Goal: Task Accomplishment & Management: Complete application form

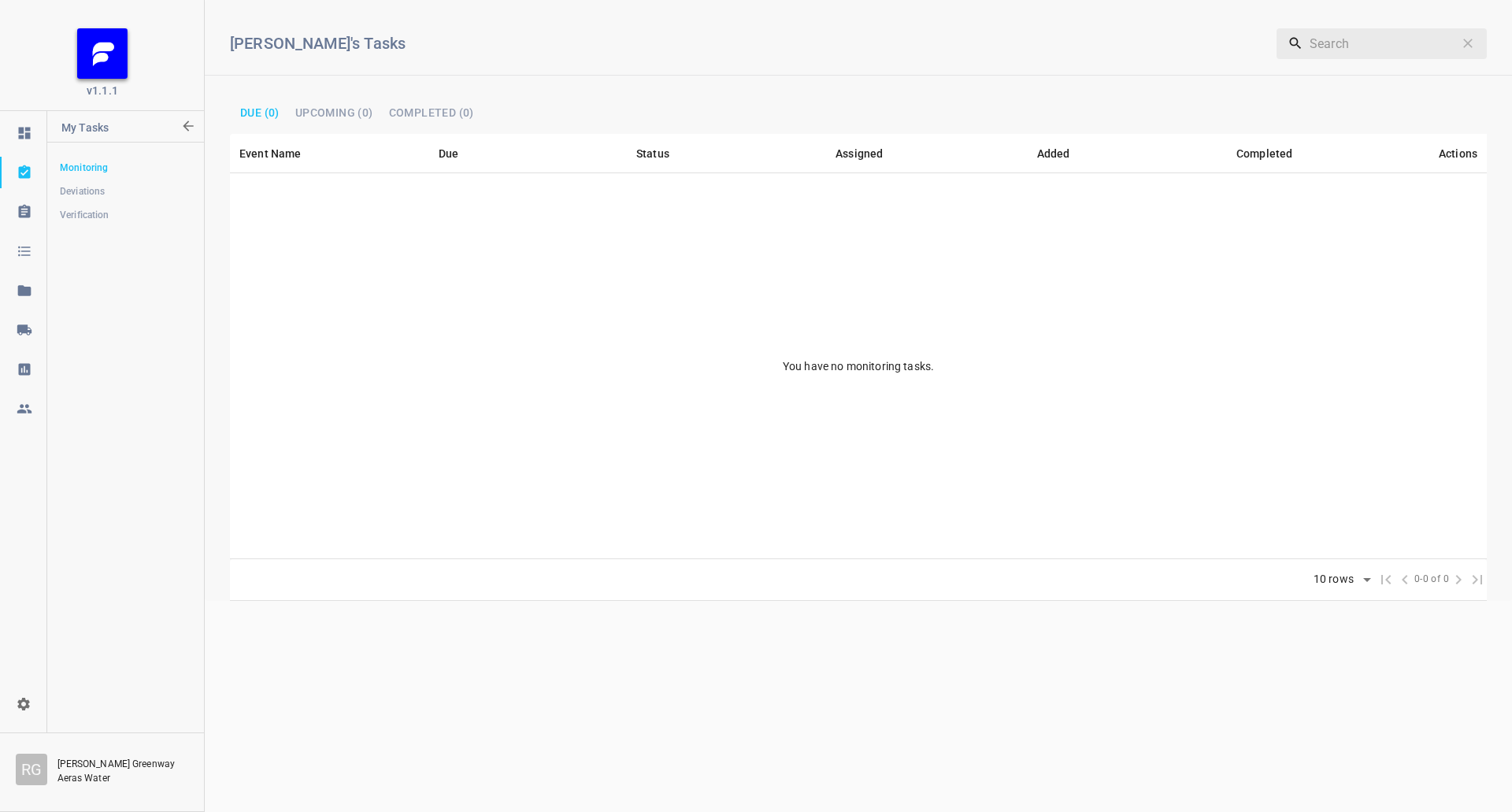
click at [28, 332] on icon at bounding box center [23, 329] width 14 height 10
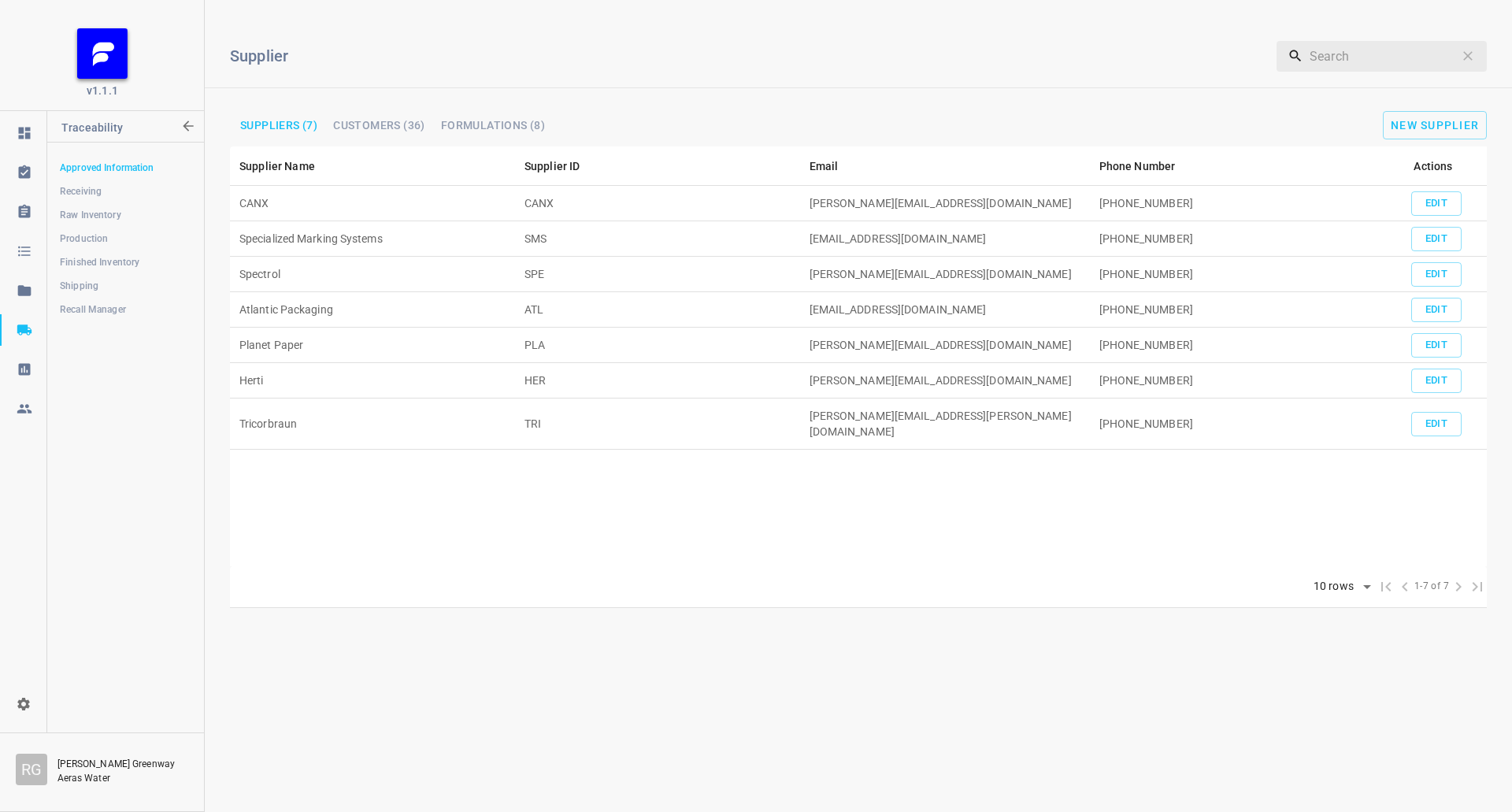
click at [105, 242] on span "Production" at bounding box center [125, 238] width 131 height 16
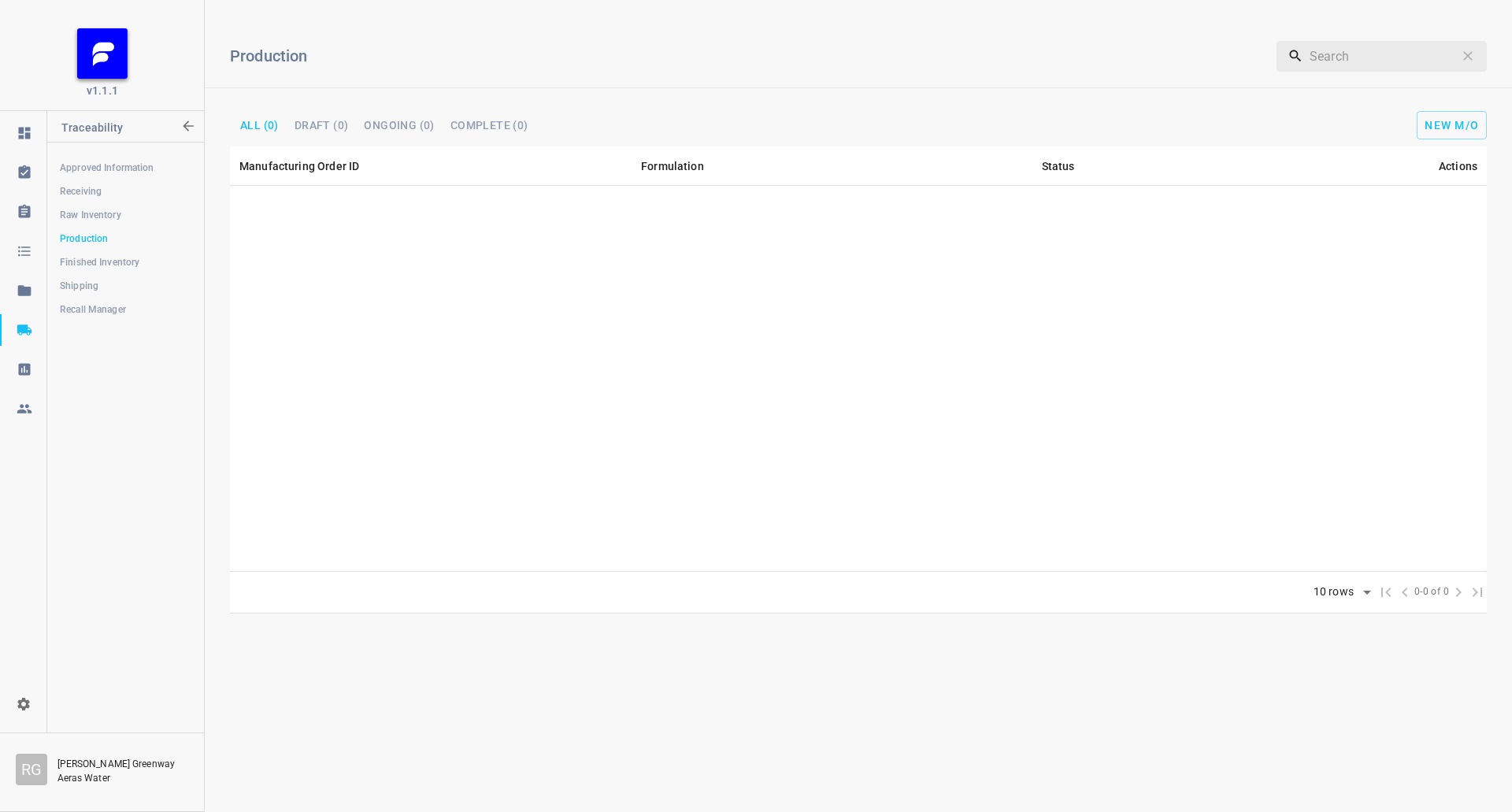
click at [1460, 83] on div "Production ​ All (0) DRAFT (0) Ongoing (0) Complete (0) New M/O" at bounding box center [858, 79] width 1307 height 134
click at [1431, 142] on div "Production ​ All (0) DRAFT (0) Ongoing (0) Complete (0) New M/O" at bounding box center [858, 79] width 1307 height 134
click at [1436, 115] on button "New M/O" at bounding box center [1451, 125] width 70 height 28
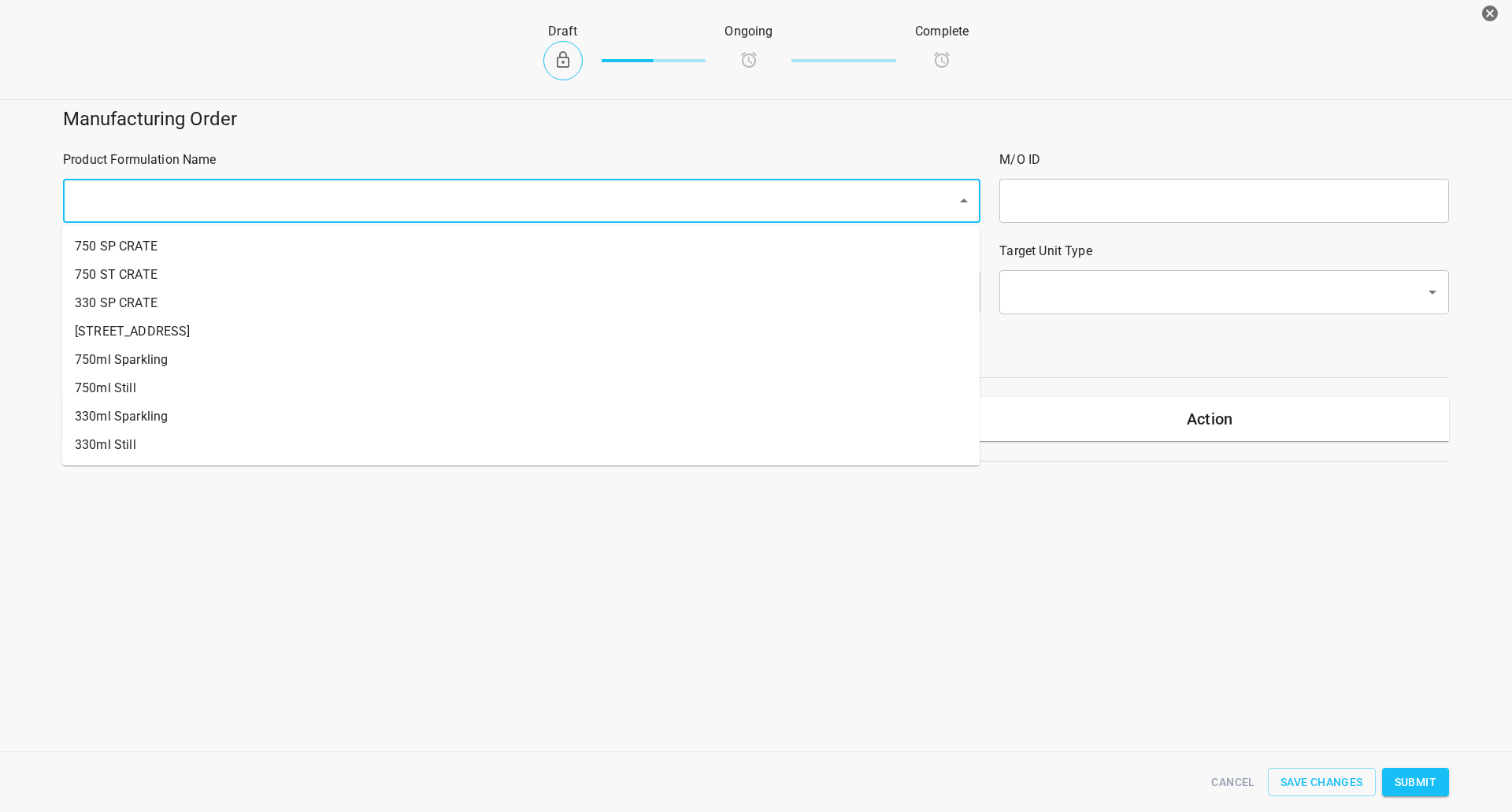
click at [247, 185] on div "​" at bounding box center [521, 201] width 917 height 44
click at [140, 434] on li "330ml Still" at bounding box center [521, 445] width 917 height 28
type input "1"
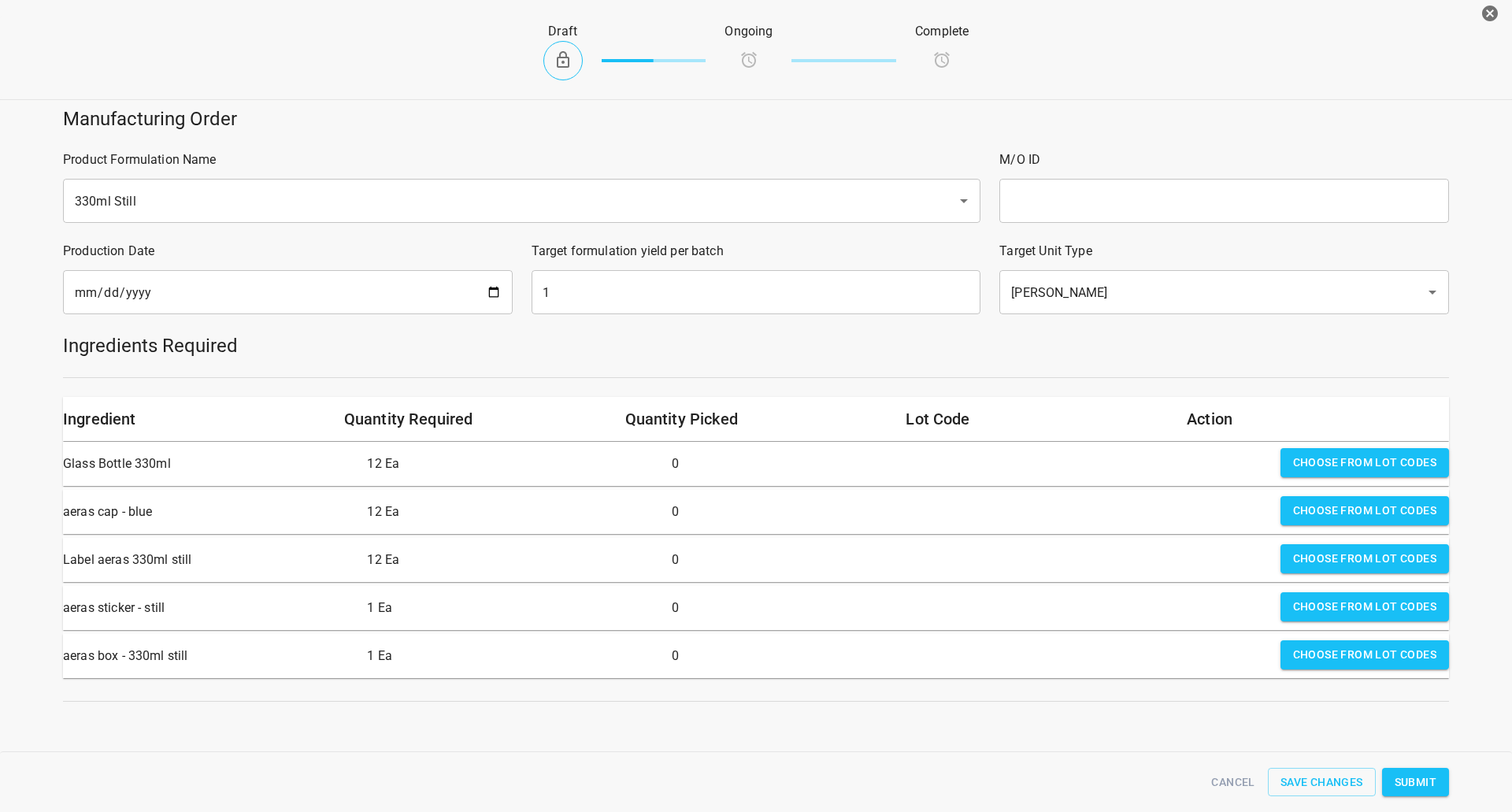
click at [1157, 191] on input "text" at bounding box center [1224, 201] width 450 height 44
type input "25245"
click at [488, 283] on input "2025-09-03" at bounding box center [287, 292] width 450 height 44
click at [492, 292] on input "2025-09-03" at bounding box center [287, 292] width 450 height 44
type input "[DATE]"
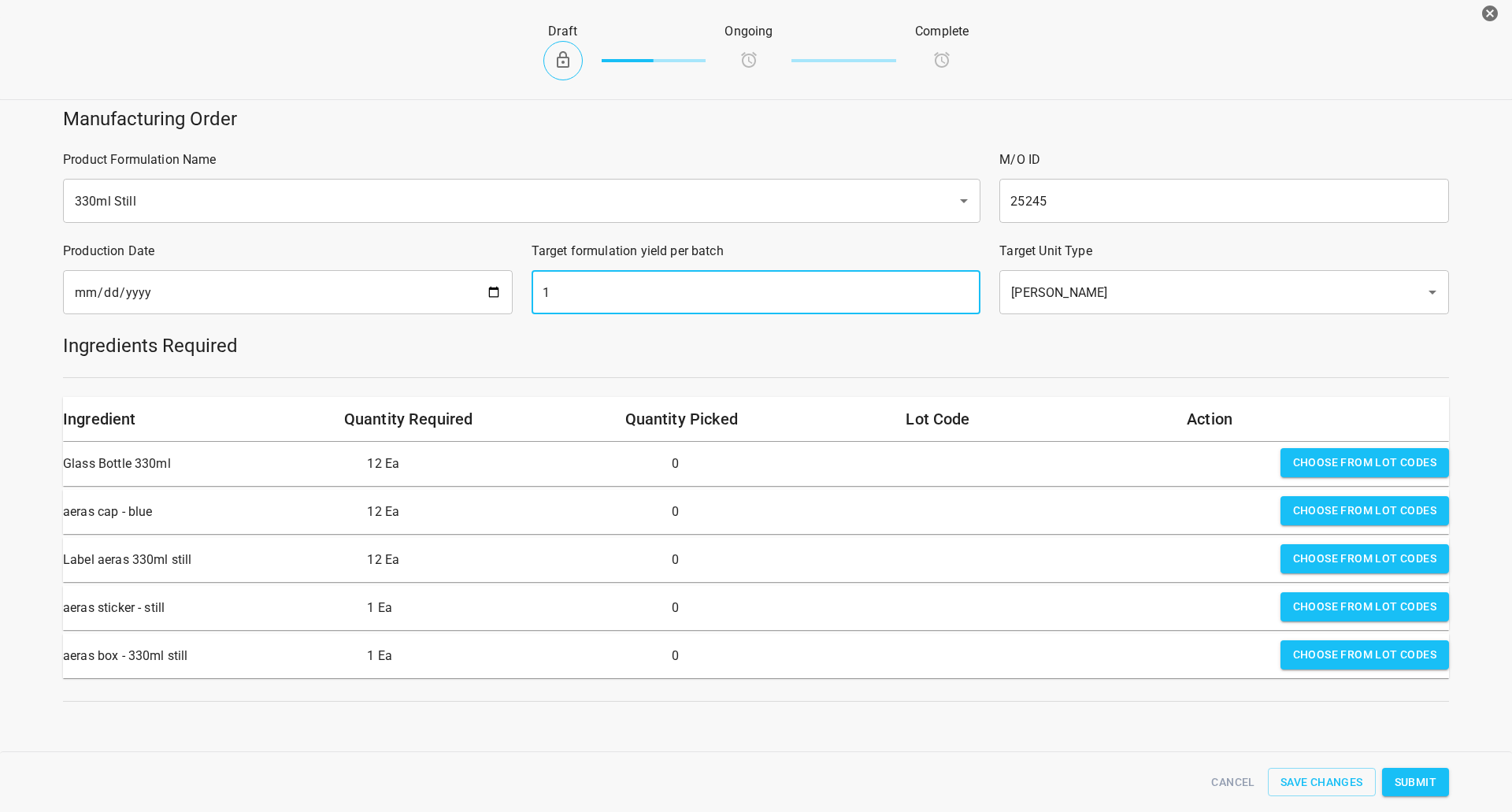
click at [660, 289] on input "1" at bounding box center [756, 292] width 450 height 44
type input "1890"
click at [1122, 81] on div "Draft Ongoing Complete" at bounding box center [756, 51] width 759 height 96
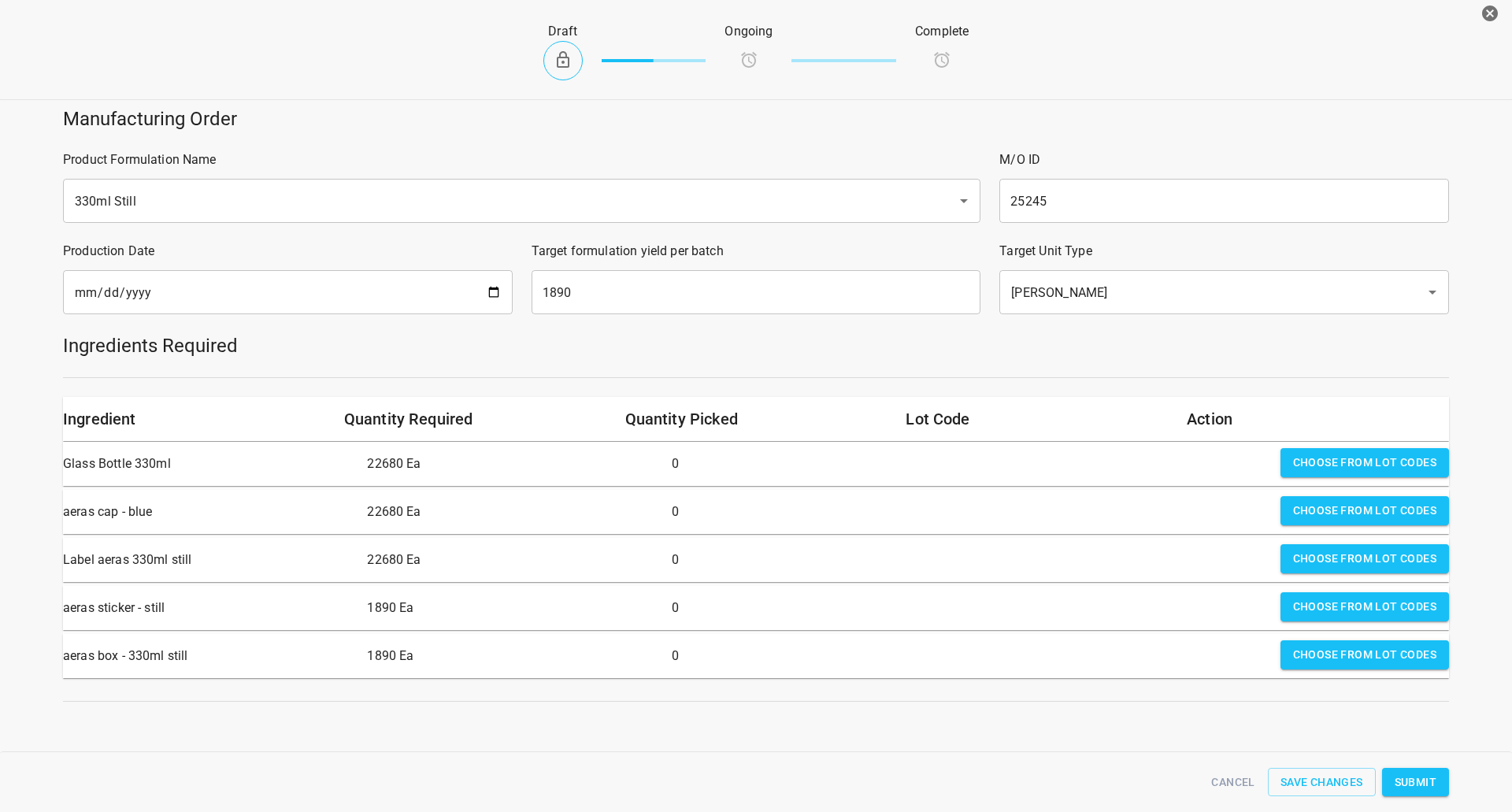
click at [1310, 442] on div "Choose from lot codes" at bounding box center [1365, 464] width 181 height 44
click at [1313, 450] on button "Choose from lot codes" at bounding box center [1365, 462] width 169 height 29
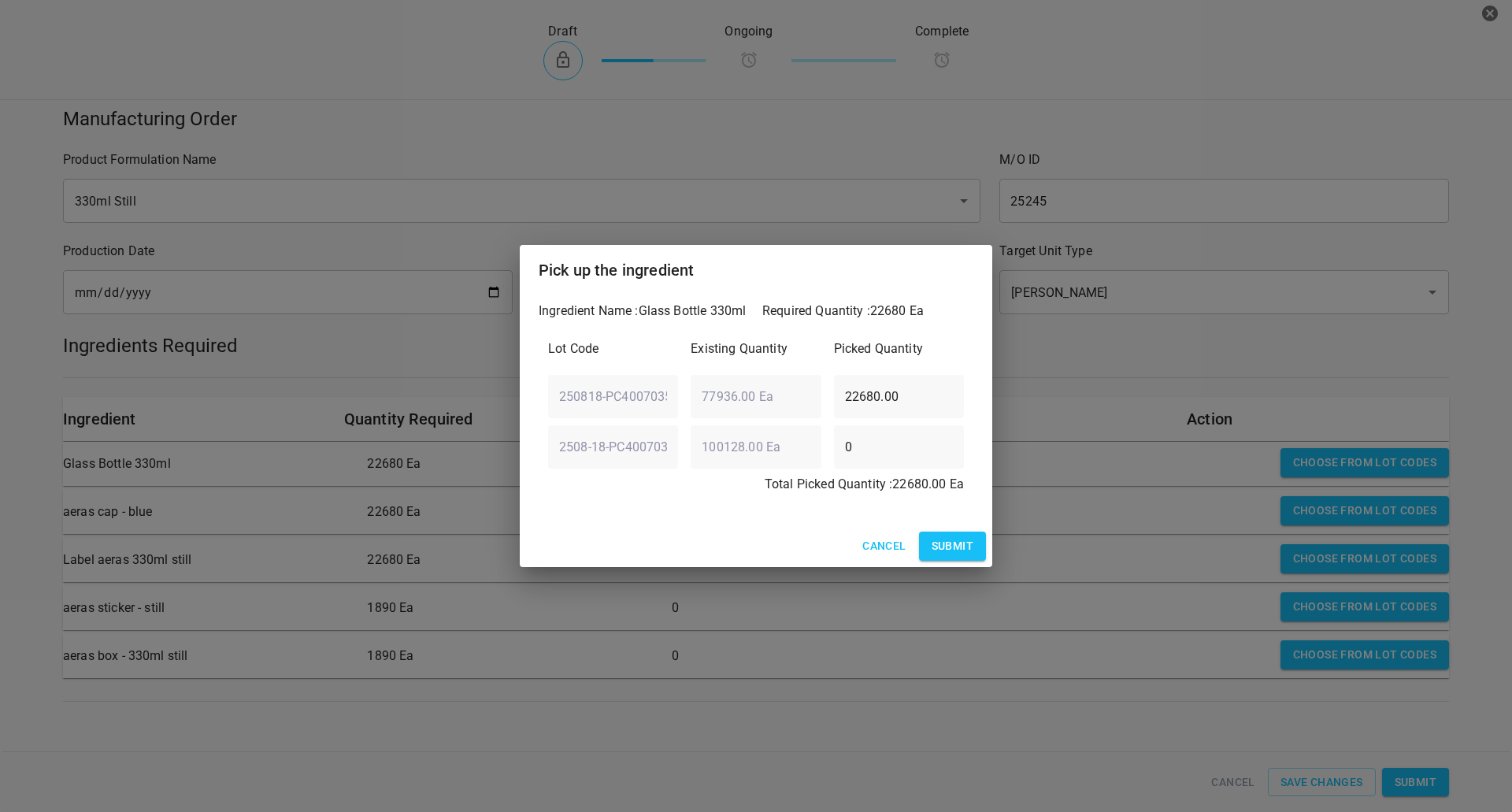
click at [965, 553] on span "Submit" at bounding box center [952, 546] width 42 height 20
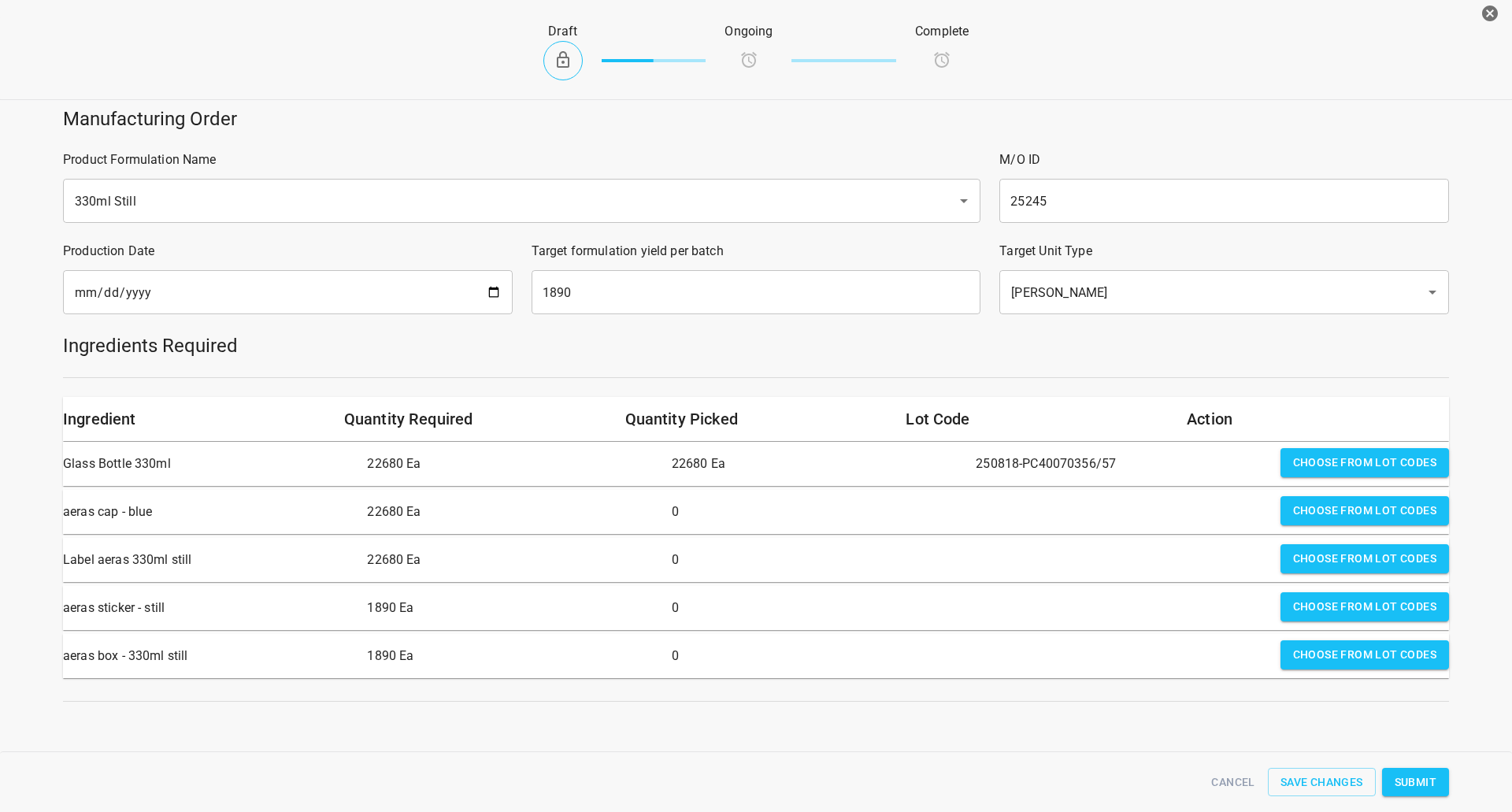
click at [1351, 526] on div "Choose from lot codes" at bounding box center [1365, 512] width 181 height 44
click at [1325, 498] on button "Choose from lot codes" at bounding box center [1365, 510] width 169 height 29
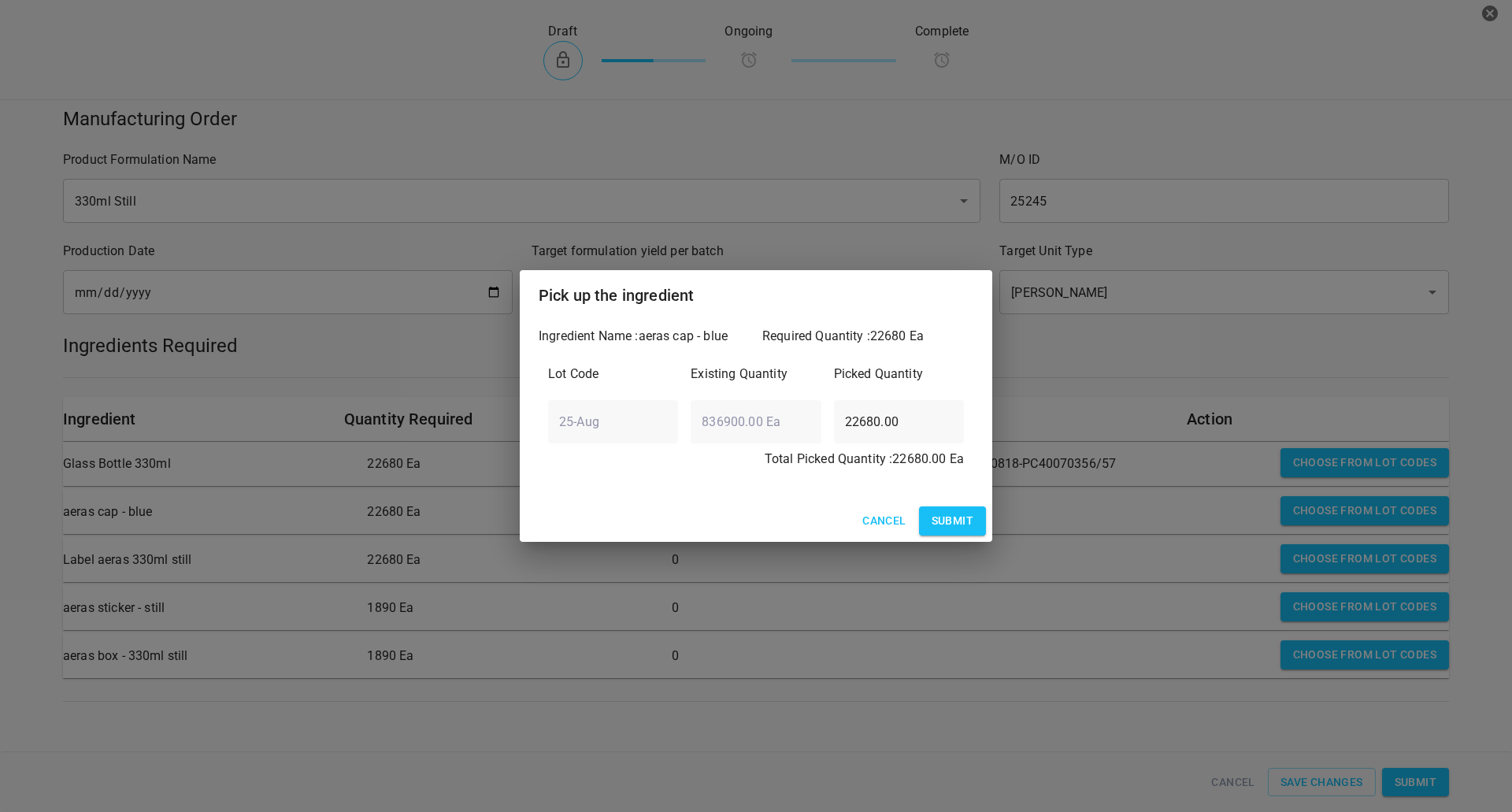
click at [960, 524] on span "Submit" at bounding box center [952, 521] width 42 height 20
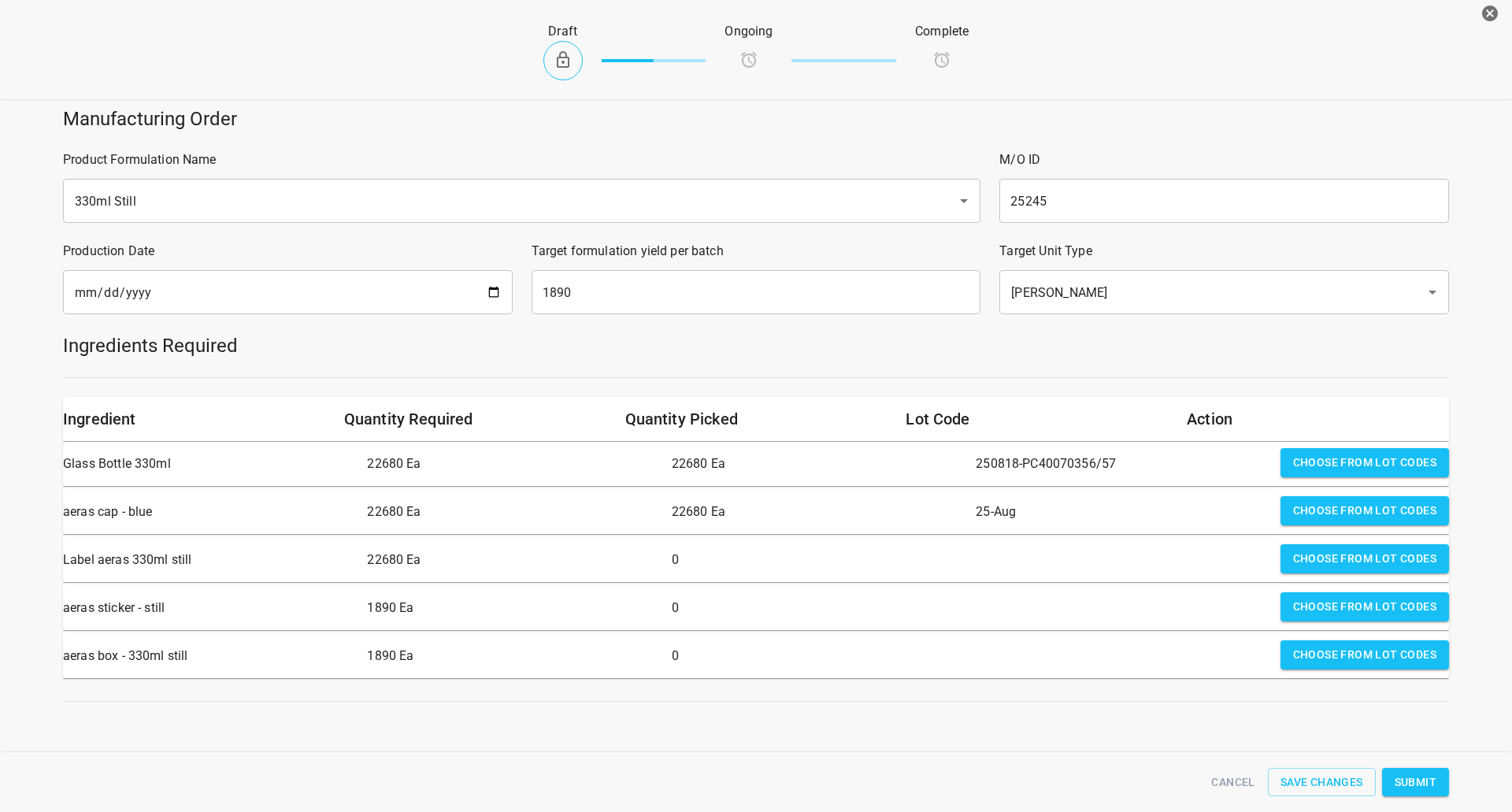
click at [1309, 554] on span "Choose from lot codes" at bounding box center [1365, 558] width 143 height 20
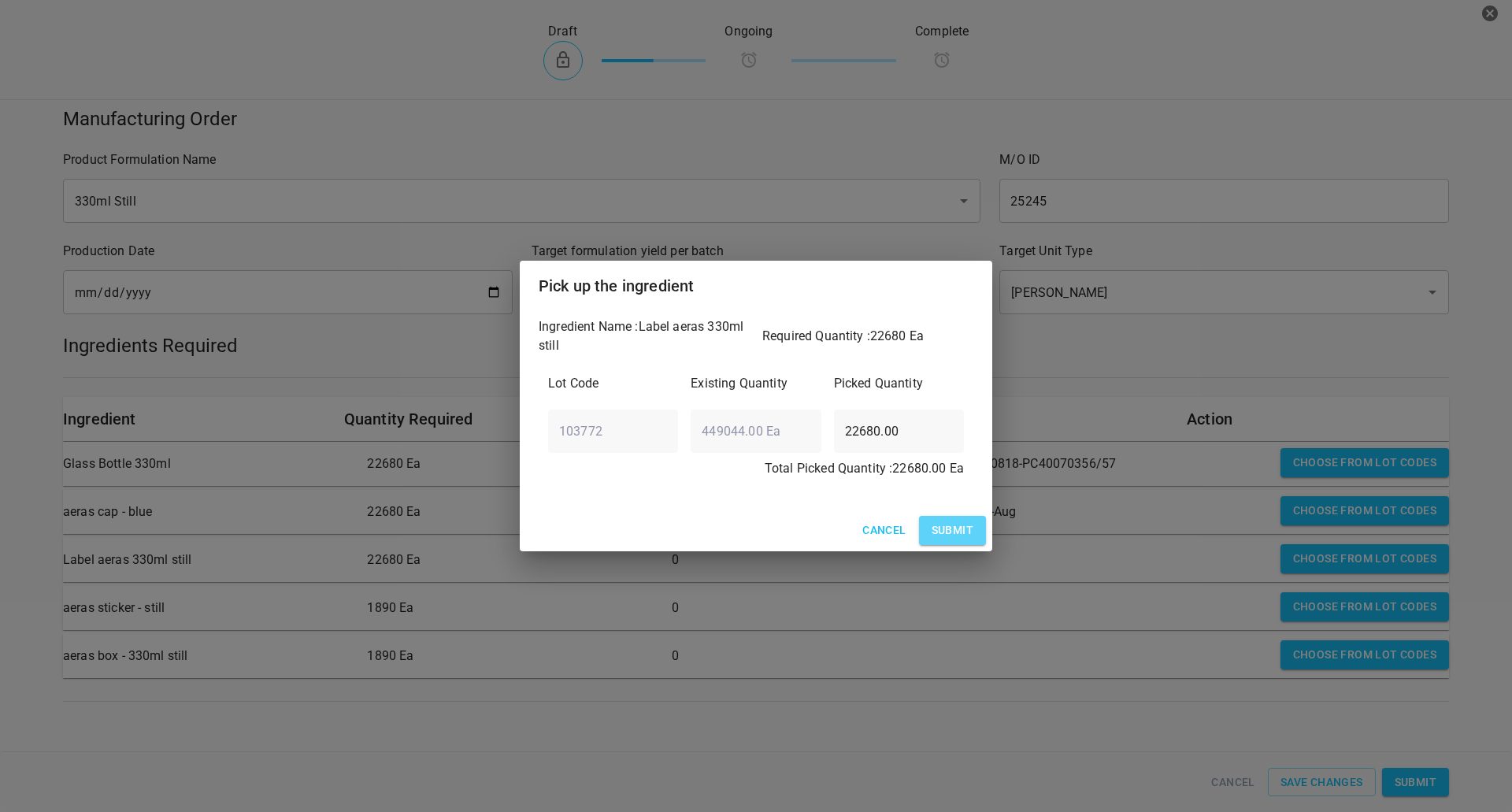
click at [965, 539] on span "Submit" at bounding box center [952, 530] width 42 height 20
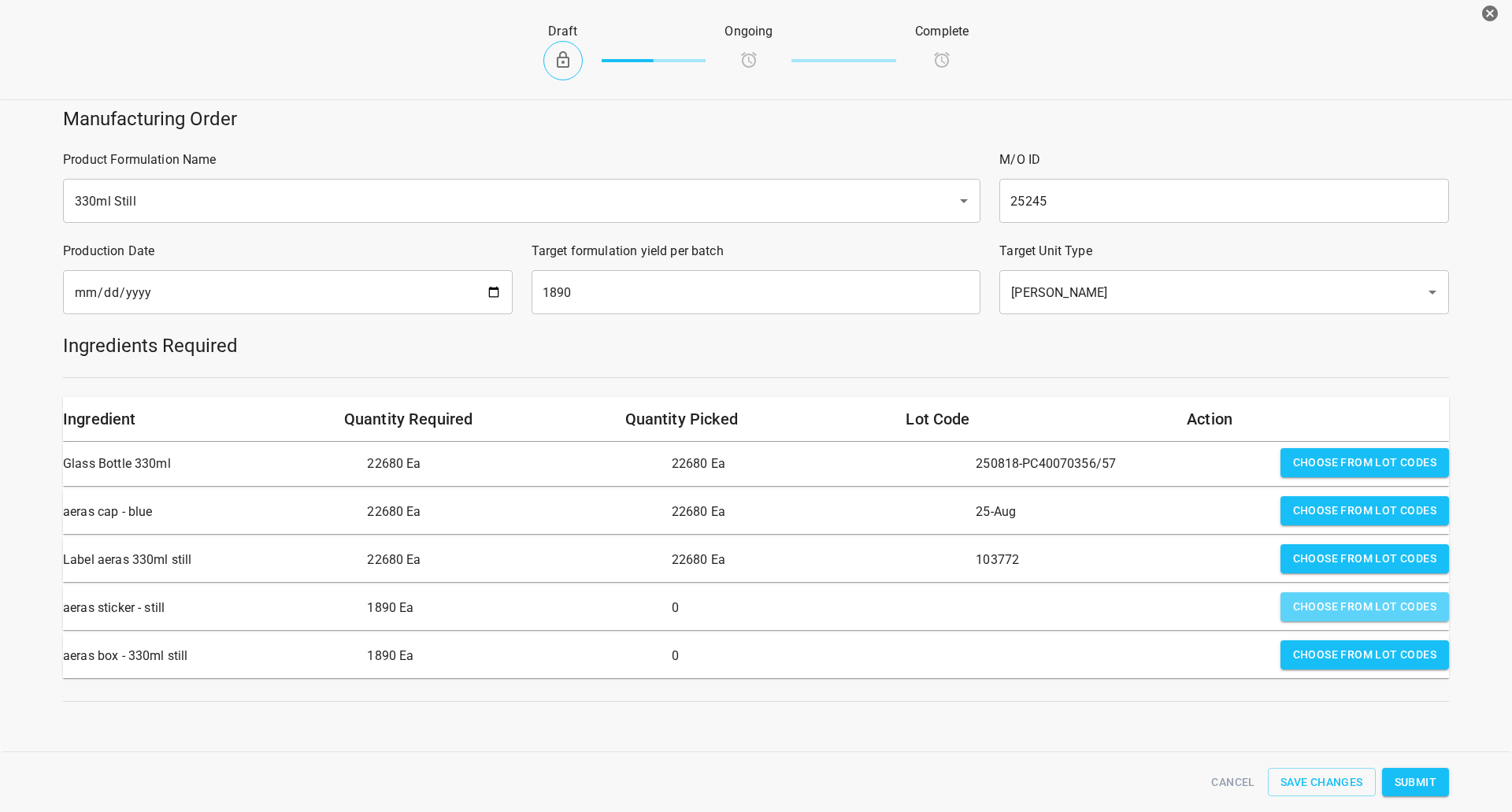
click at [1351, 610] on span "Choose from lot codes" at bounding box center [1365, 607] width 143 height 20
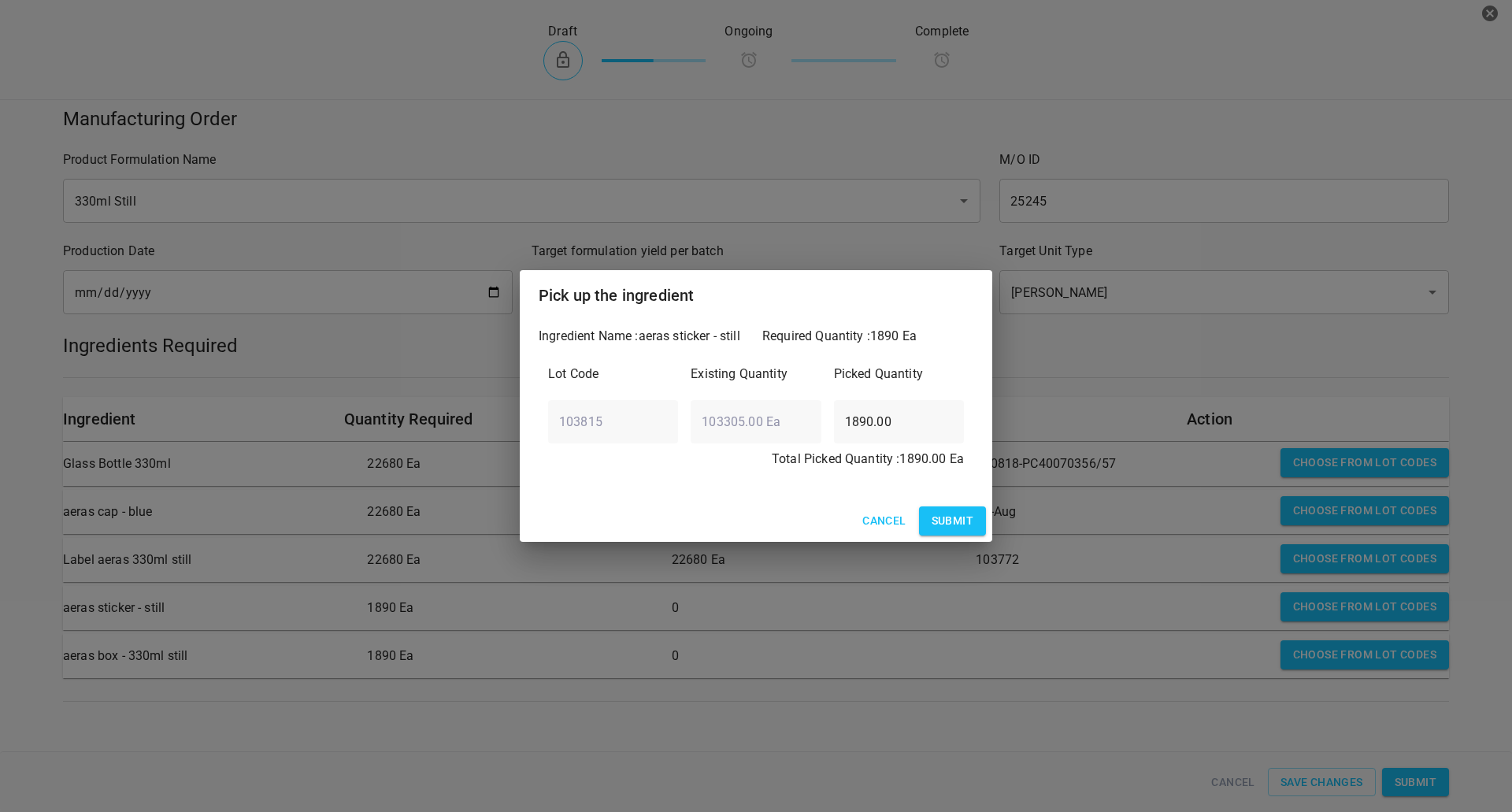
click at [967, 519] on span "Submit" at bounding box center [952, 521] width 42 height 20
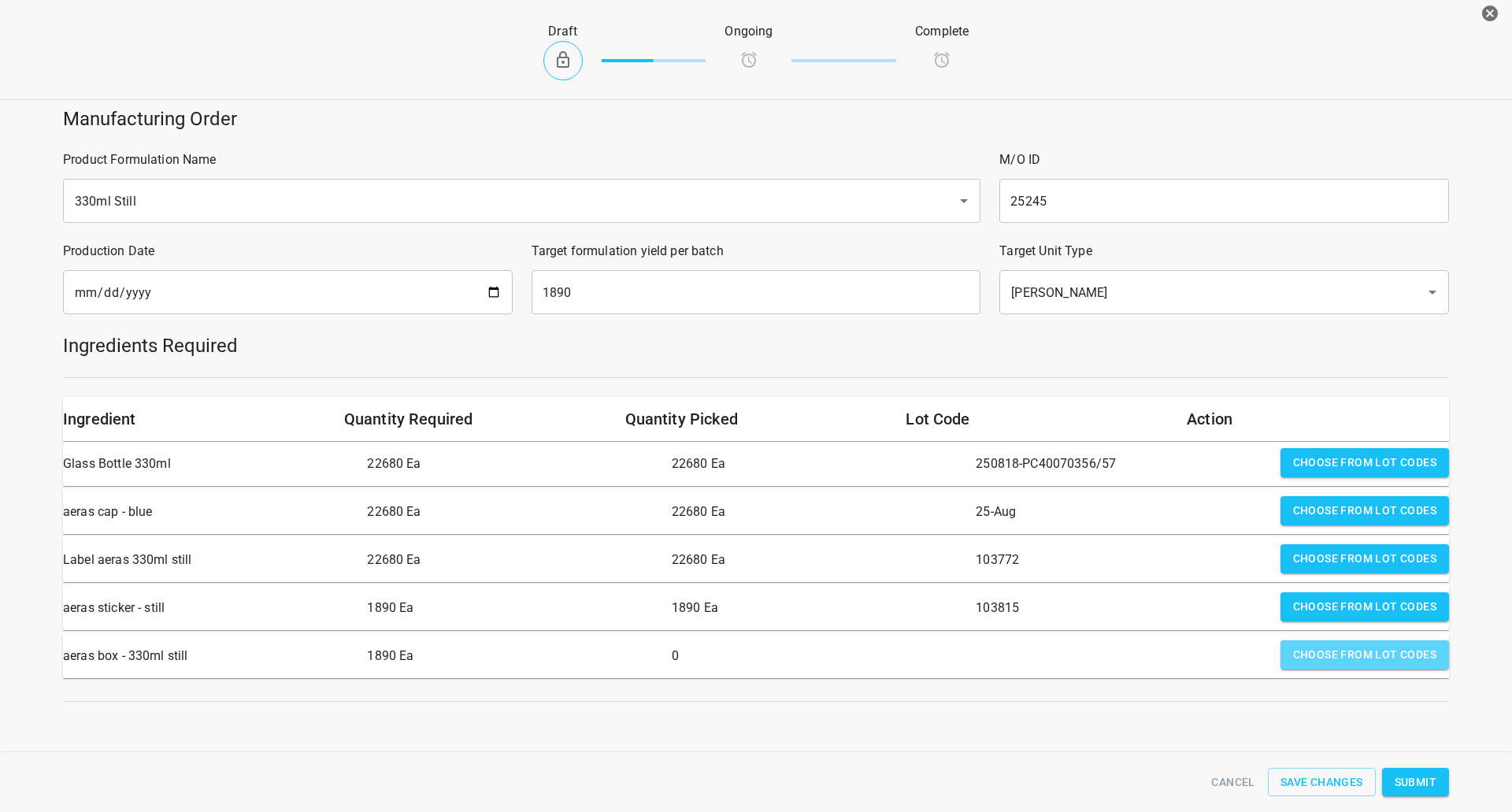
click at [1313, 660] on span "Choose from lot codes" at bounding box center [1365, 655] width 143 height 20
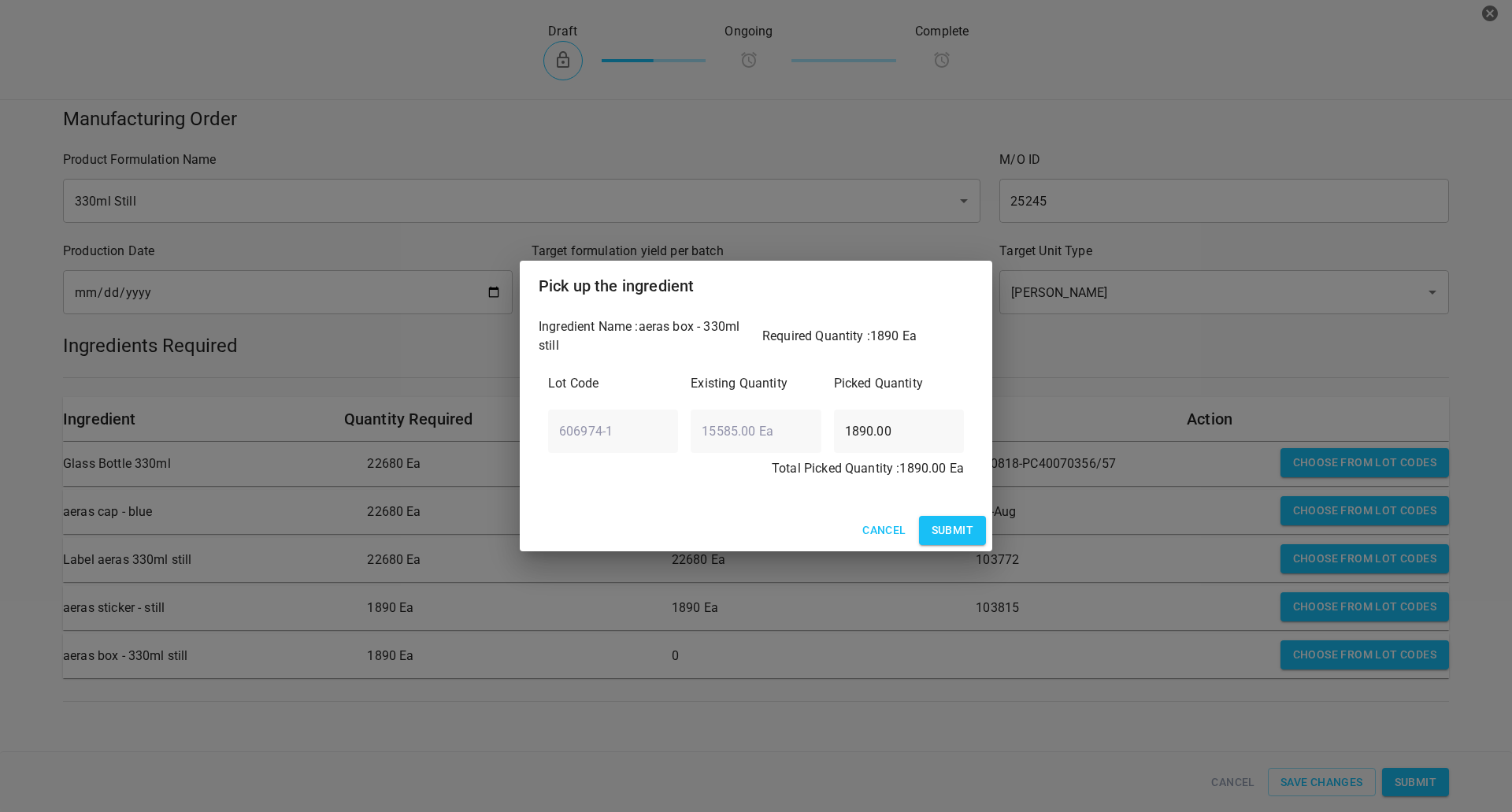
click at [962, 530] on span "Submit" at bounding box center [952, 530] width 42 height 20
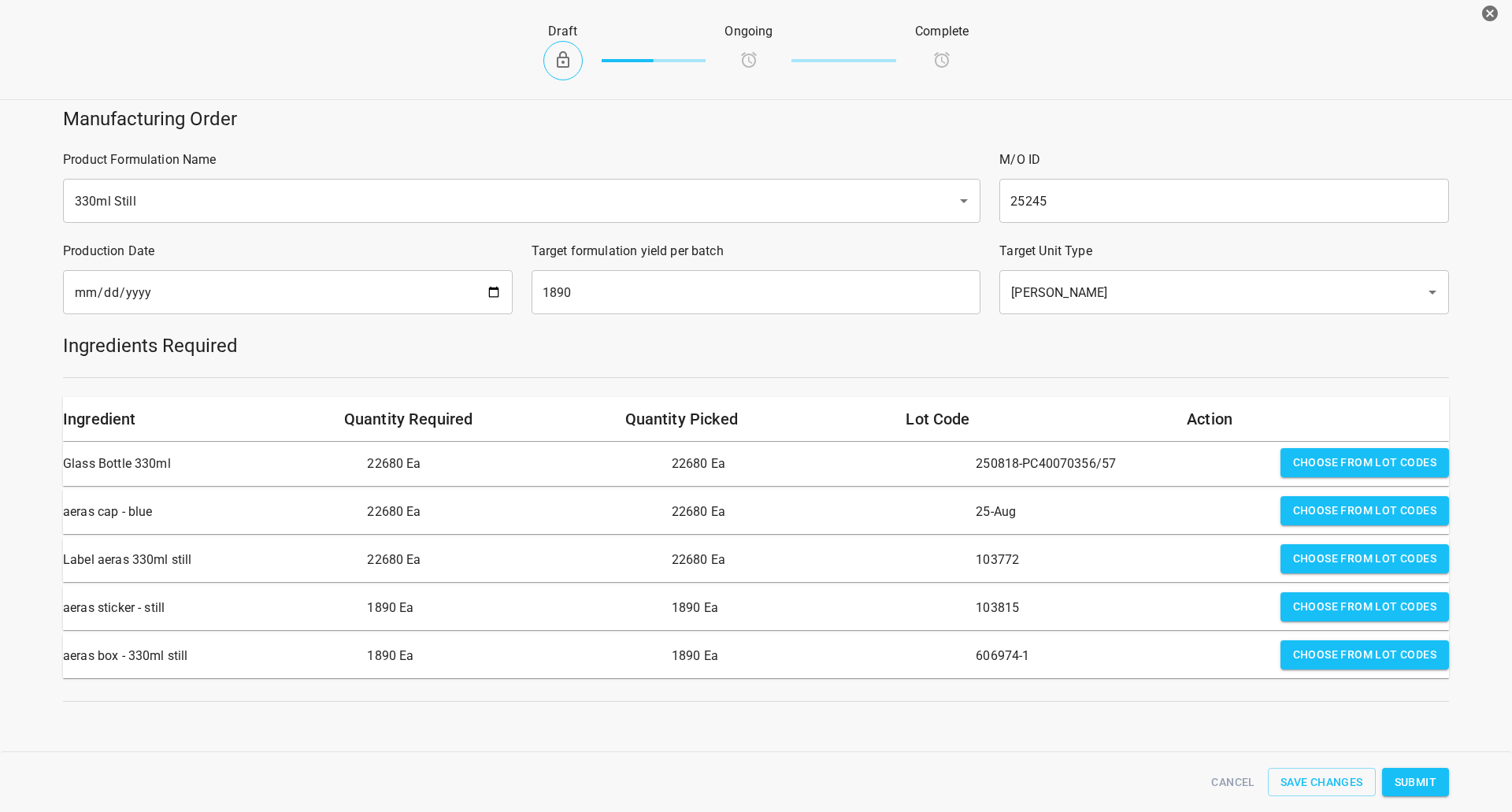
scroll to position [6, 0]
click at [1406, 777] on span "Submit" at bounding box center [1415, 782] width 42 height 20
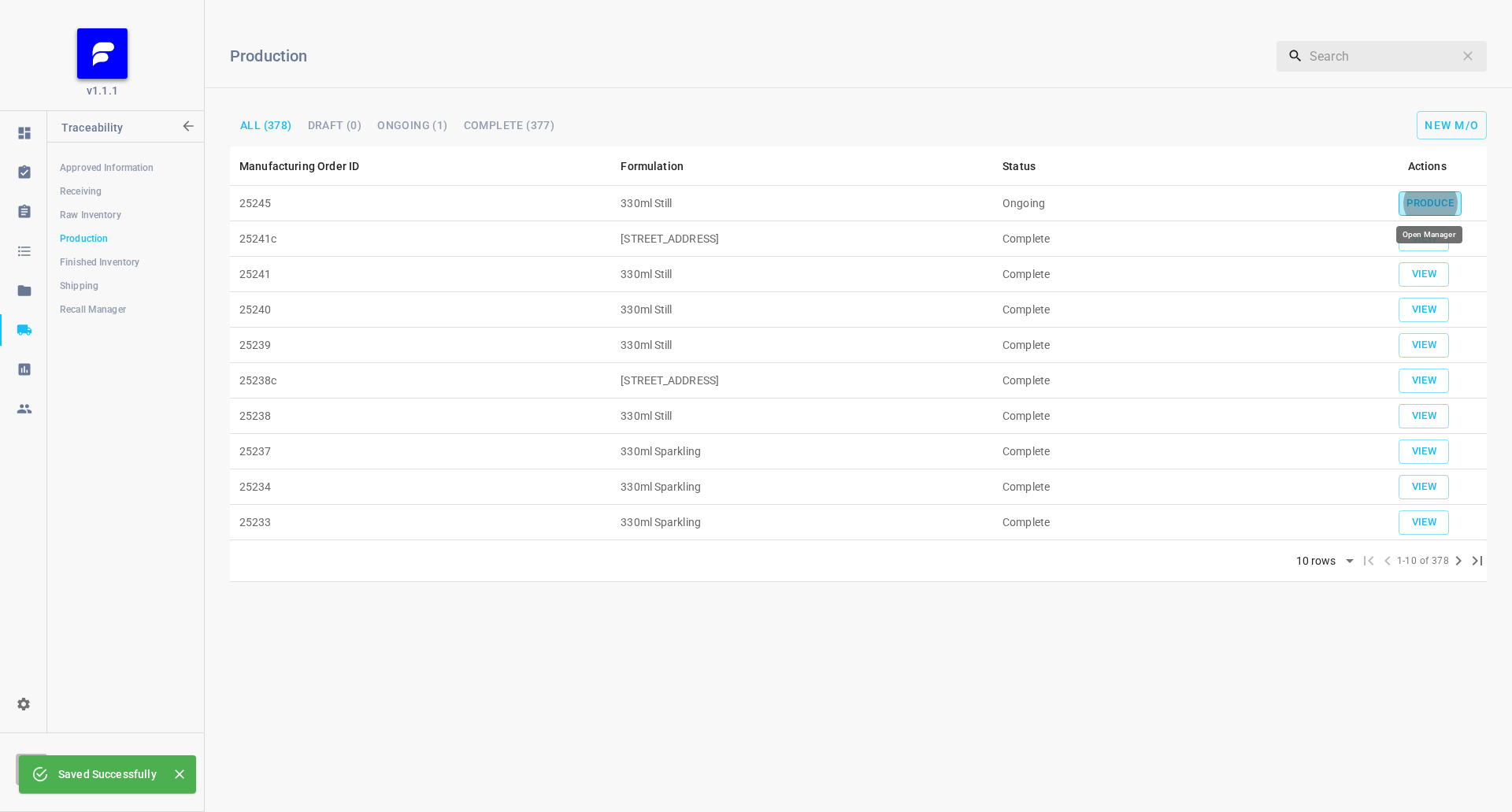
click at [1430, 201] on span "Produce" at bounding box center [1430, 203] width 47 height 18
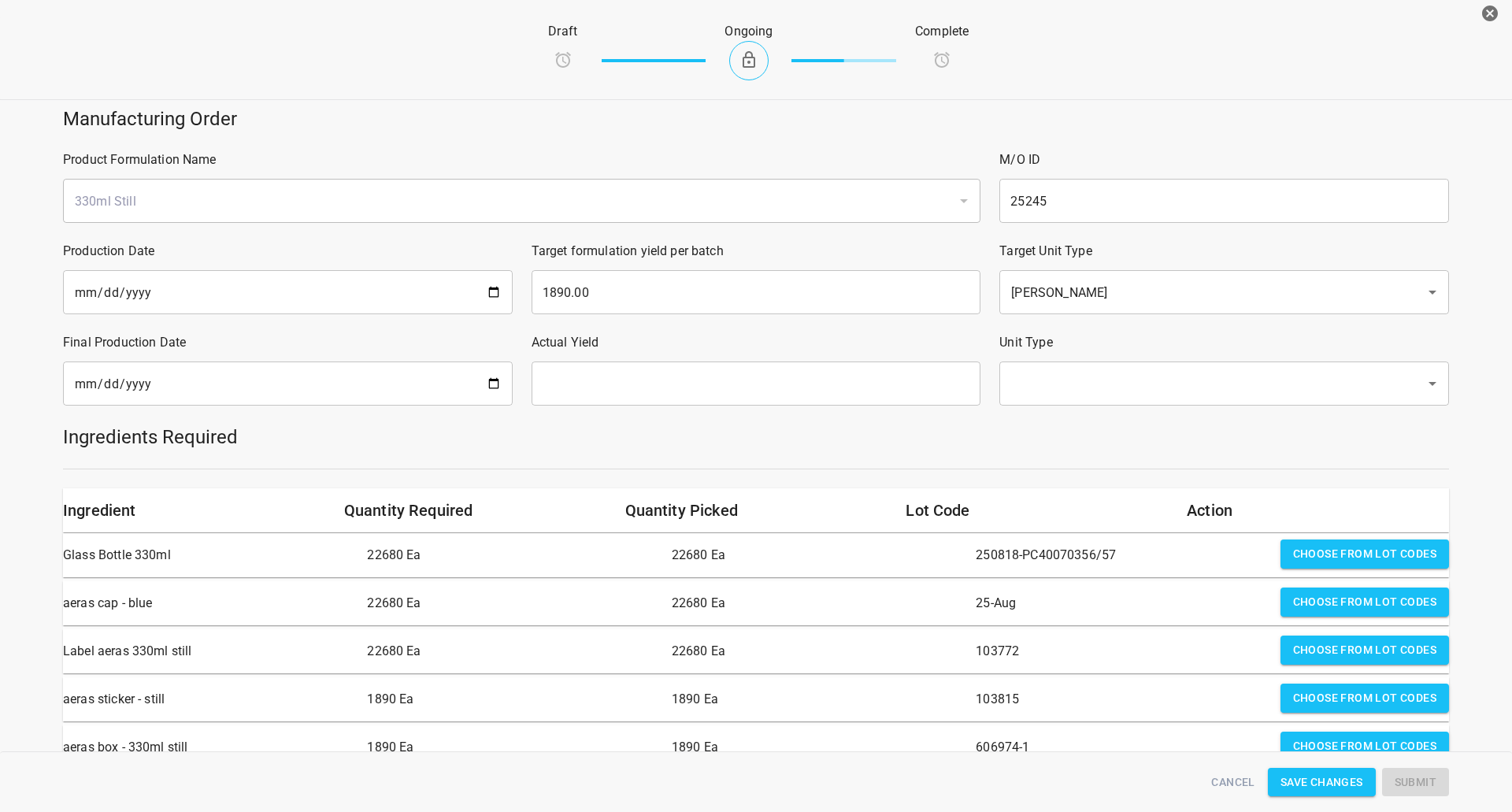
click at [409, 376] on input "date" at bounding box center [287, 384] width 450 height 44
click at [486, 392] on input "date" at bounding box center [287, 384] width 450 height 44
click at [491, 382] on input "date" at bounding box center [287, 384] width 450 height 44
type input "[DATE]"
click at [699, 362] on input "text" at bounding box center [756, 384] width 450 height 44
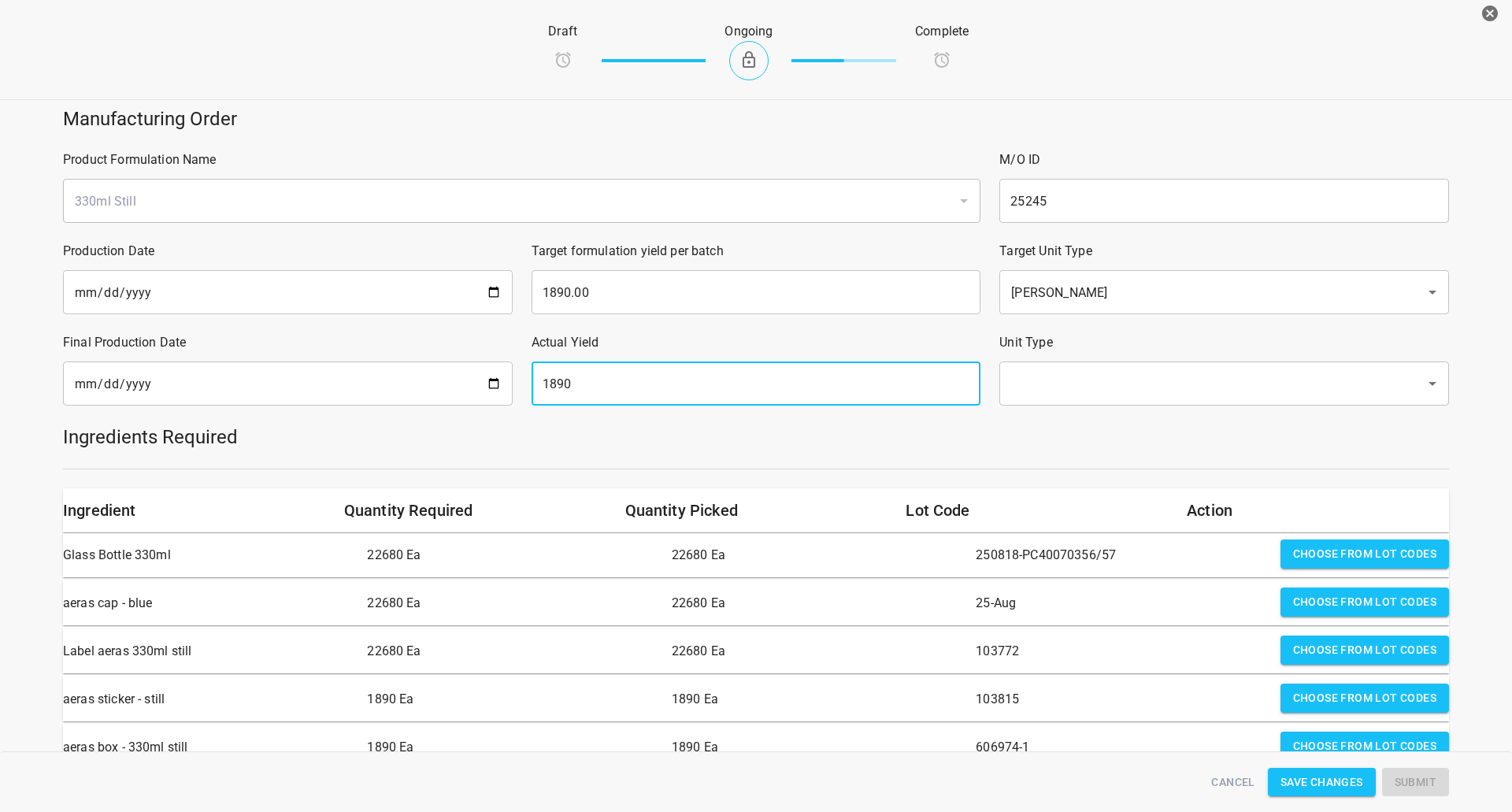
type input "1890"
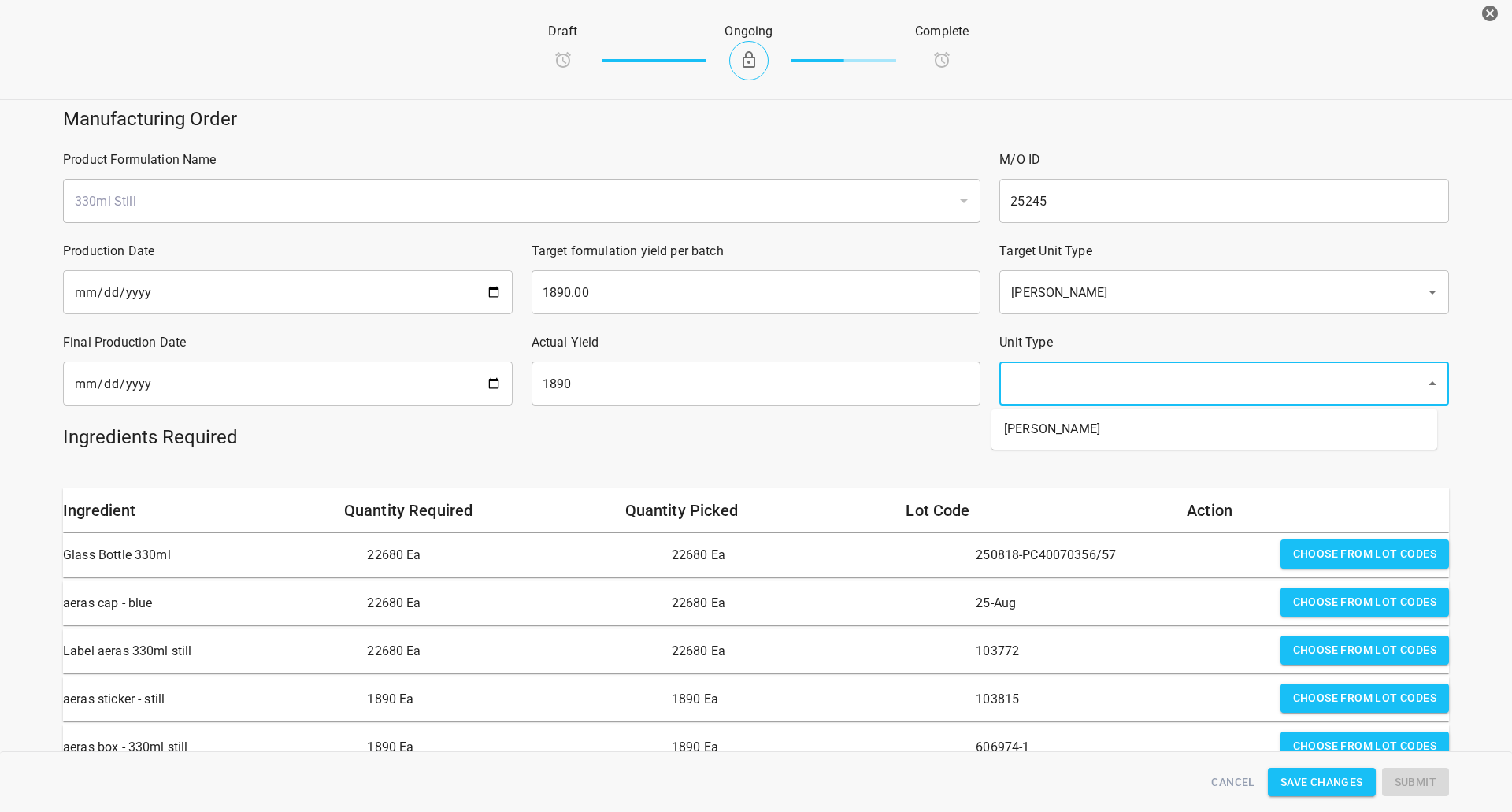
click at [1200, 382] on input "text" at bounding box center [1202, 383] width 391 height 30
click at [1118, 418] on li "Eaches" at bounding box center [1214, 429] width 446 height 28
click at [1013, 464] on div at bounding box center [756, 469] width 1405 height 20
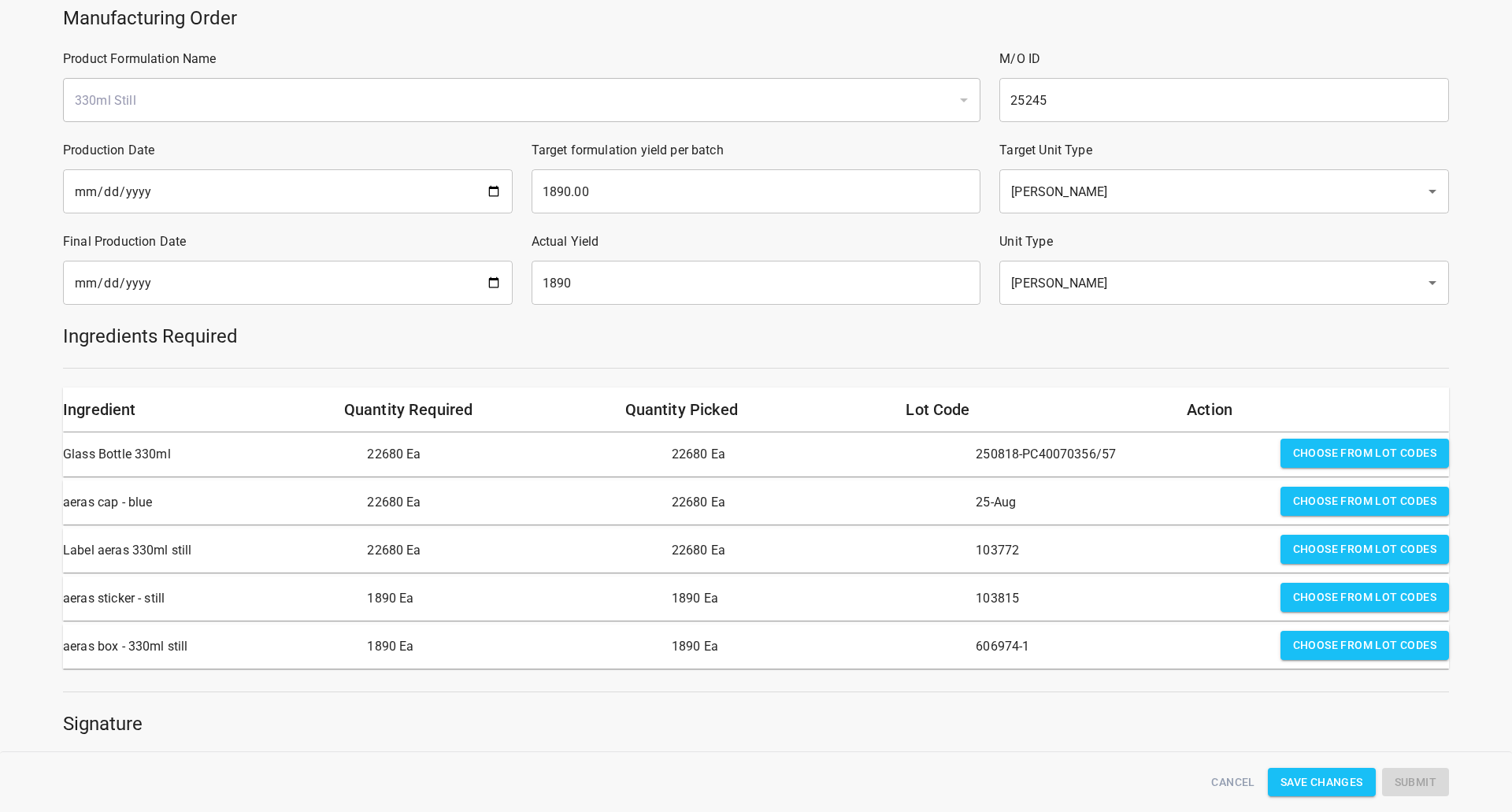
scroll to position [236, 0]
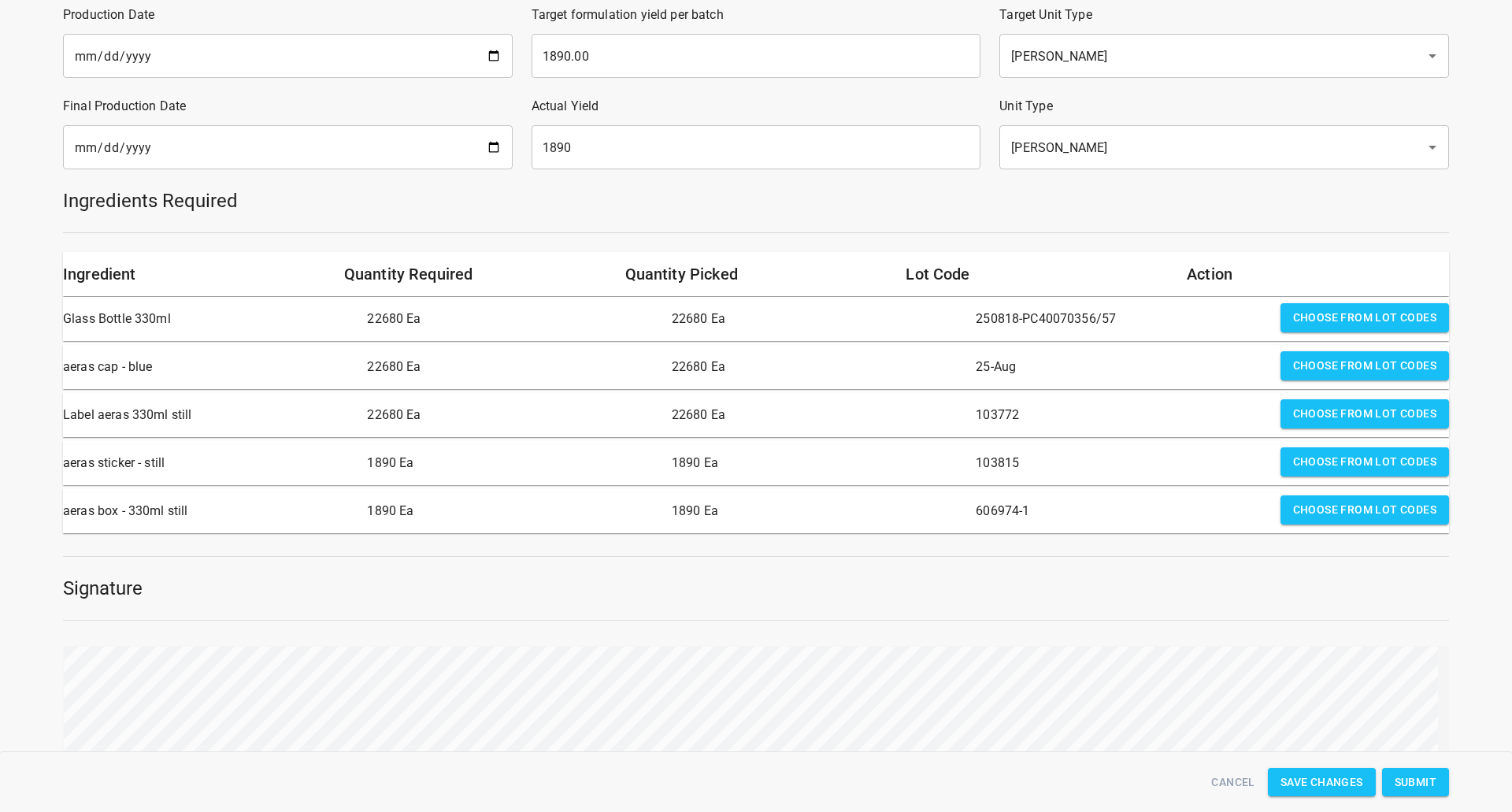
click at [1407, 772] on span "Submit" at bounding box center [1415, 782] width 42 height 20
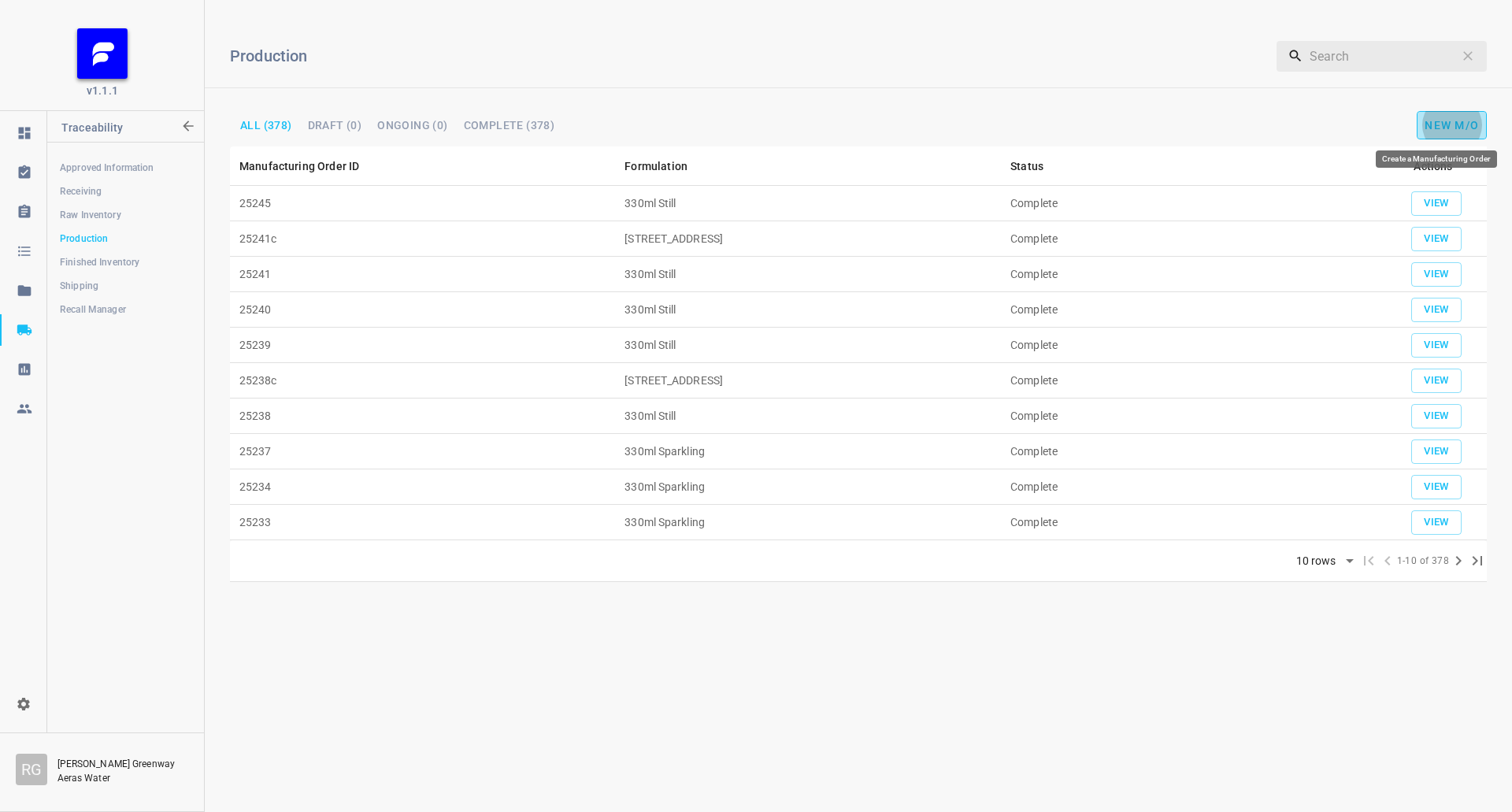
click at [1443, 126] on span "New M/O" at bounding box center [1452, 124] width 54 height 12
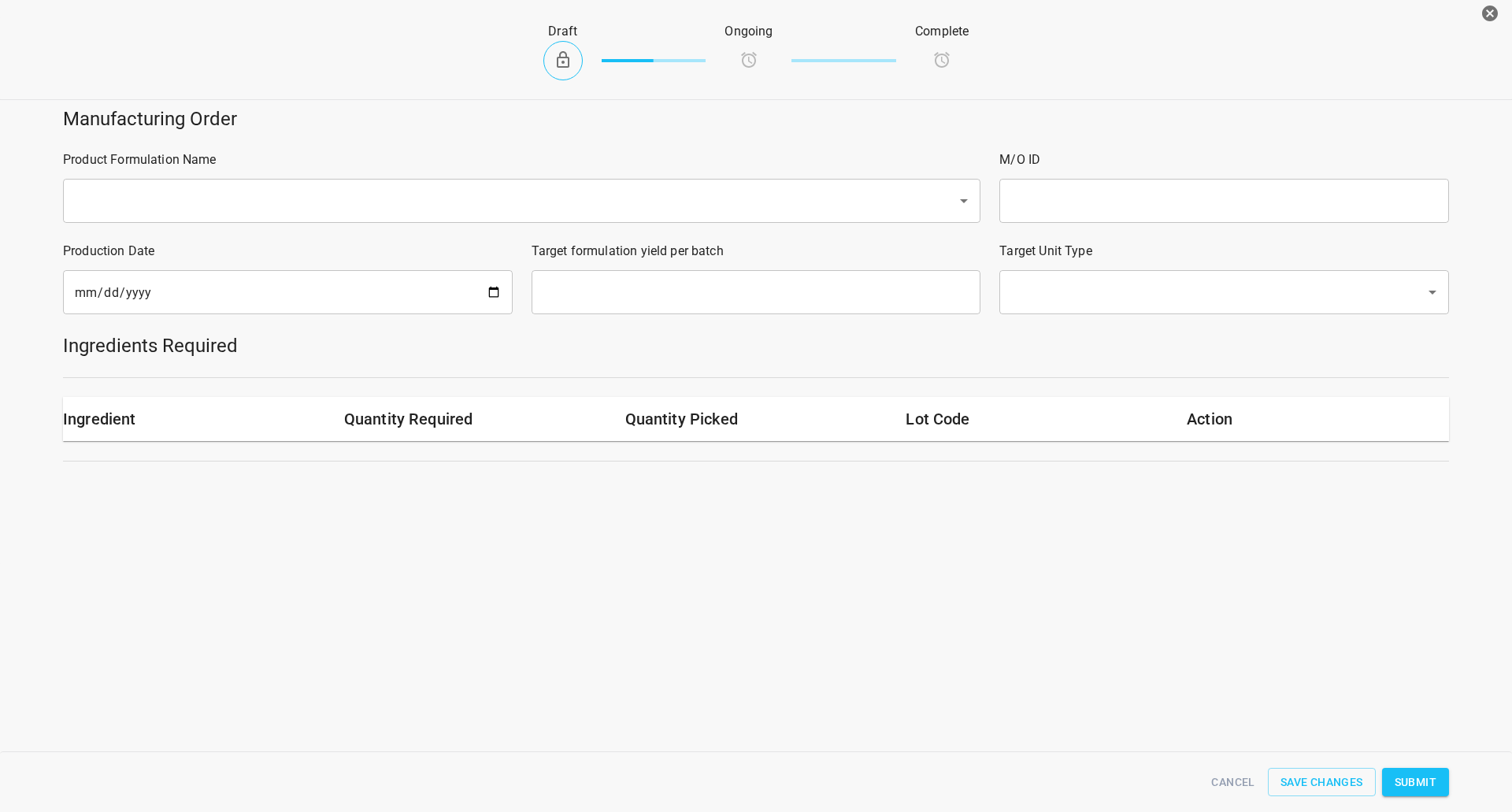
click at [133, 240] on div "Production Date 2025-09-03 ​" at bounding box center [287, 278] width 469 height 91
click at [141, 227] on div "Product Formulation Name ​" at bounding box center [521, 186] width 936 height 91
click at [199, 189] on input "text" at bounding box center [499, 201] width 859 height 30
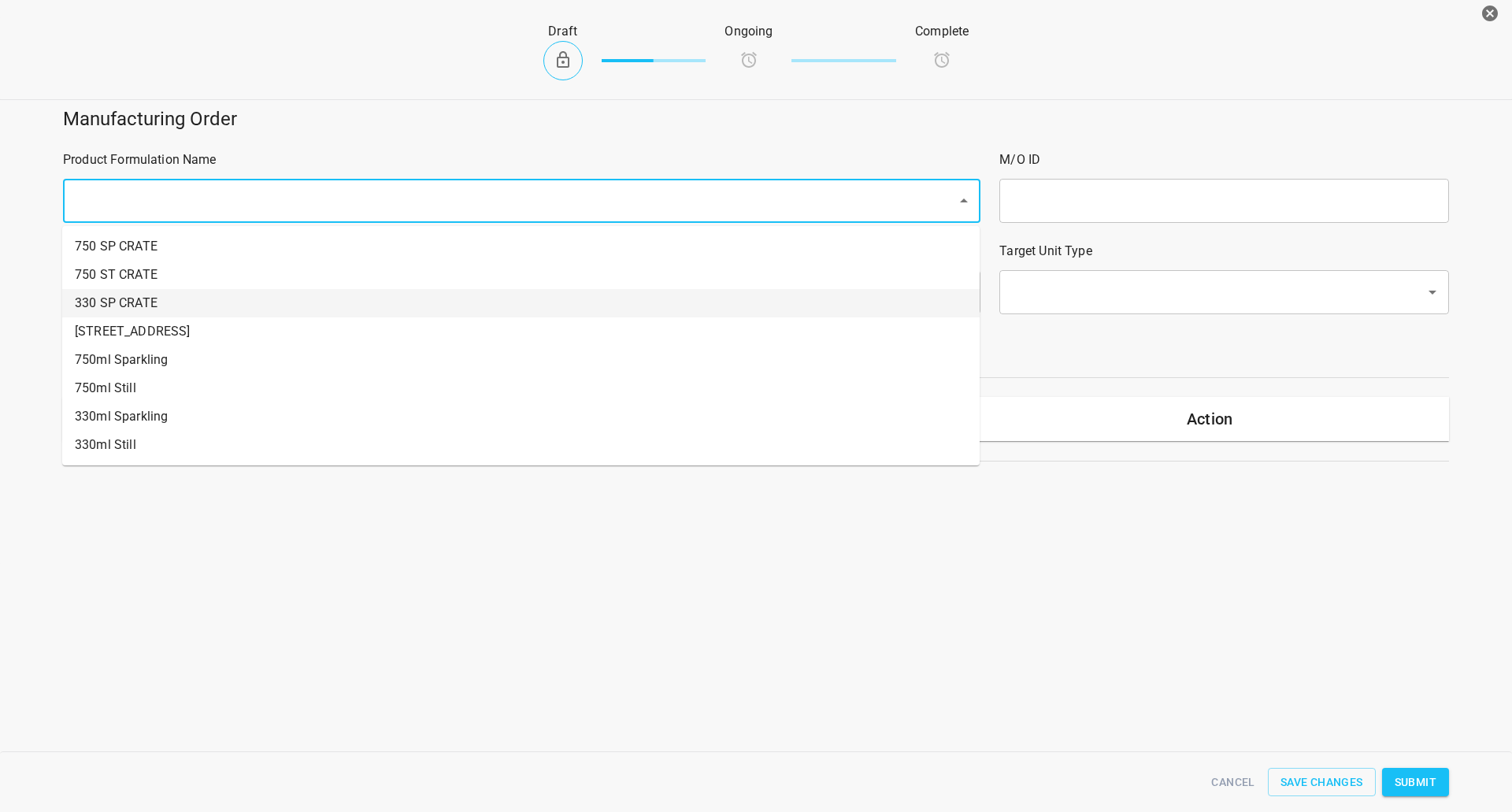
click at [147, 324] on li "[STREET_ADDRESS]" at bounding box center [521, 331] width 917 height 28
type input "1"
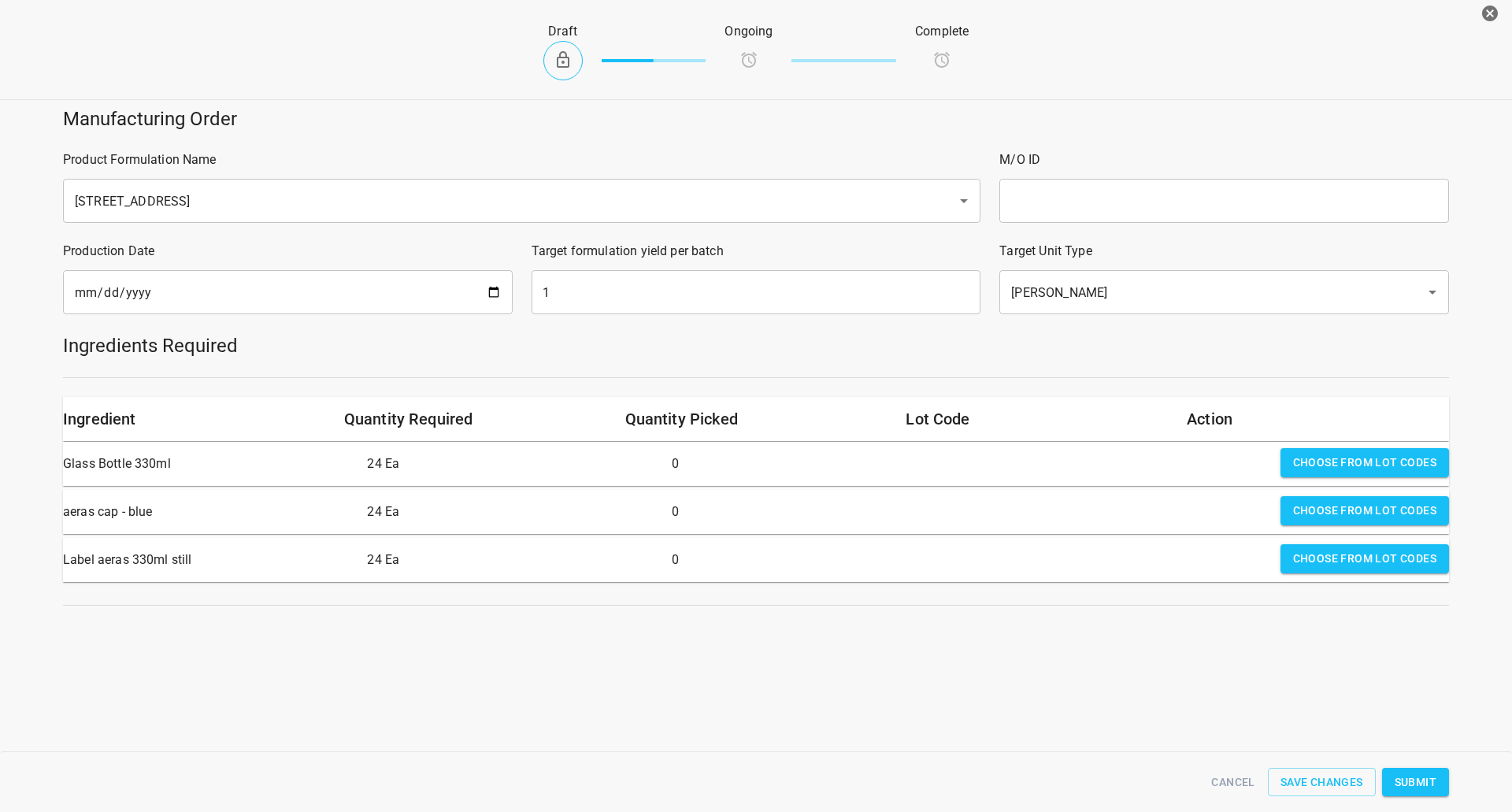
click at [1152, 202] on input "text" at bounding box center [1224, 201] width 450 height 44
type input "25245c"
click at [607, 300] on input "1" at bounding box center [756, 292] width 450 height 44
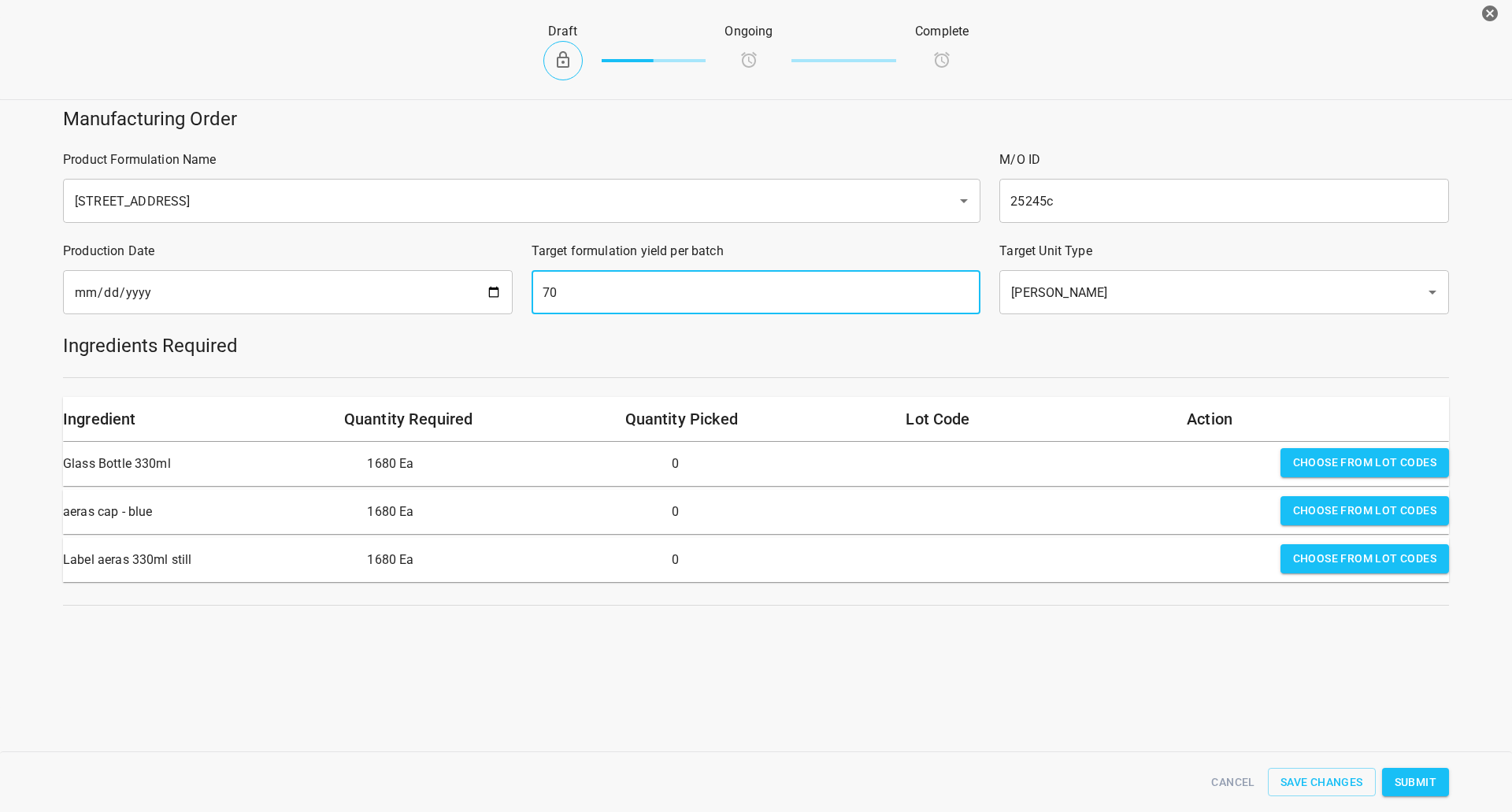
type input "70"
click at [504, 283] on input "2025-09-03" at bounding box center [287, 292] width 450 height 44
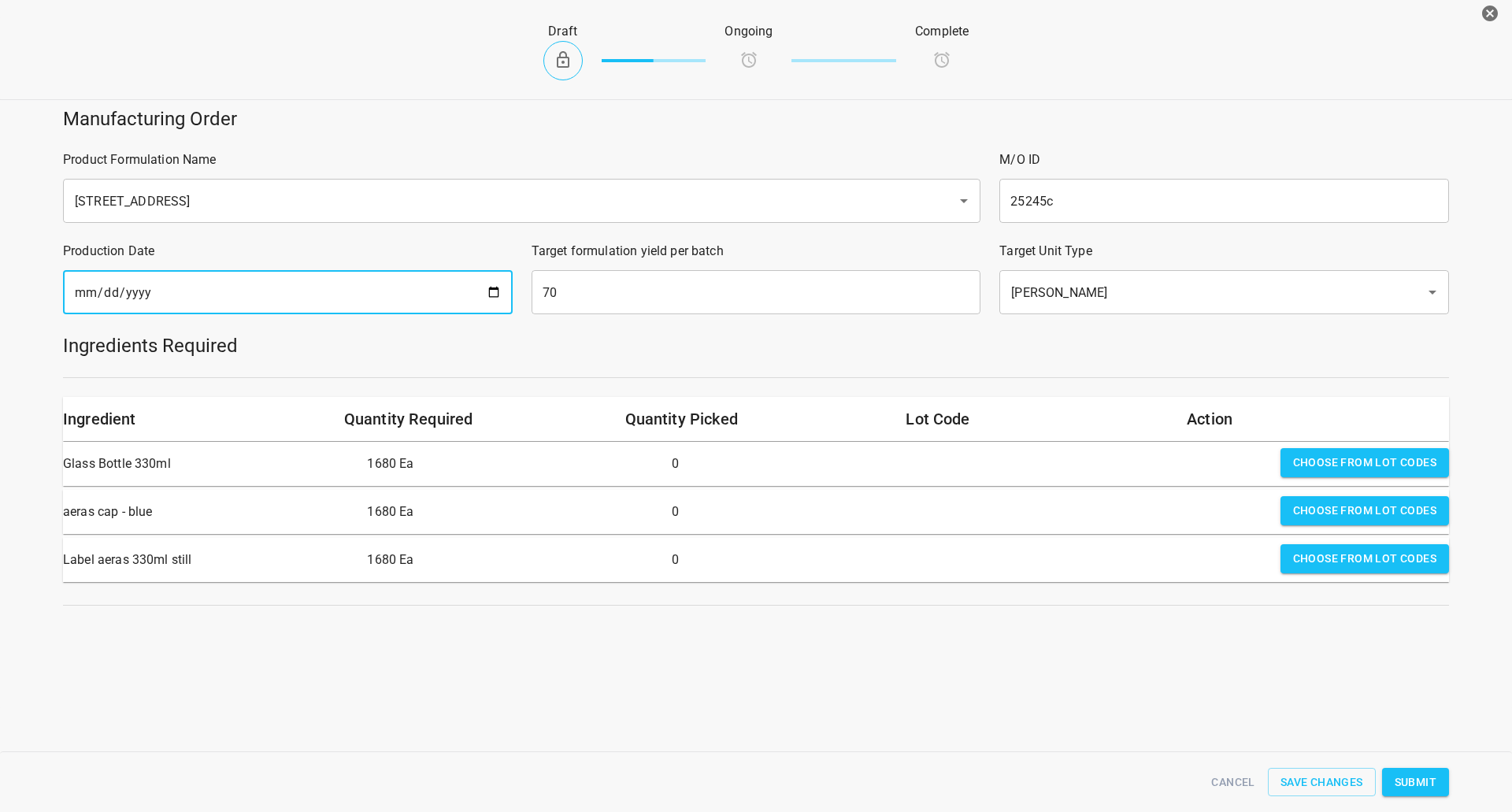
click at [493, 284] on input "2025-09-03" at bounding box center [287, 292] width 450 height 44
type input "[DATE]"
click at [992, 733] on div "Draft Ongoing Complete Manufacturing Order Product Formulation Name 330 ST CRAT…" at bounding box center [756, 406] width 1512 height 812
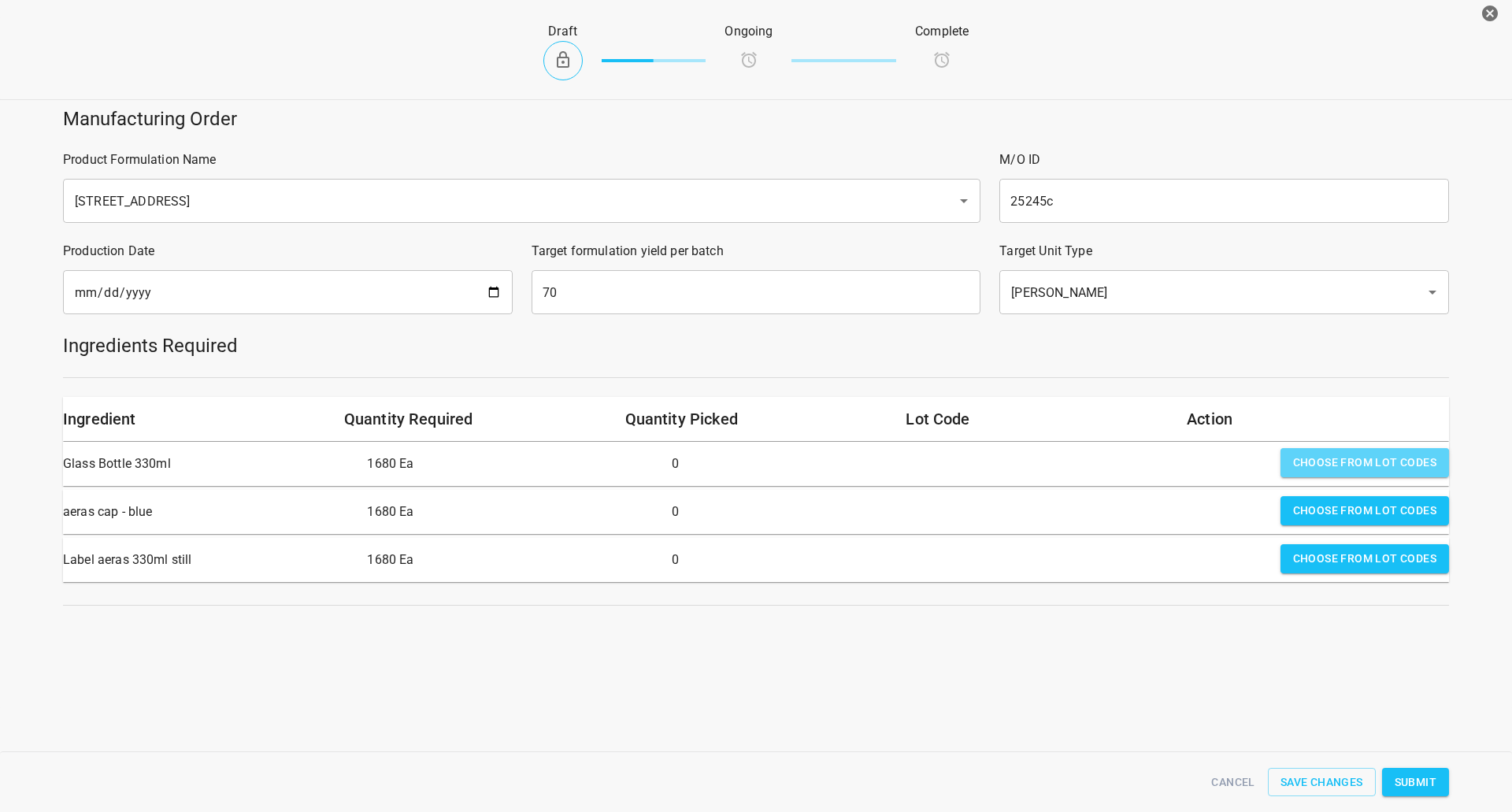
click at [1316, 466] on span "Choose from lot codes" at bounding box center [1365, 463] width 143 height 20
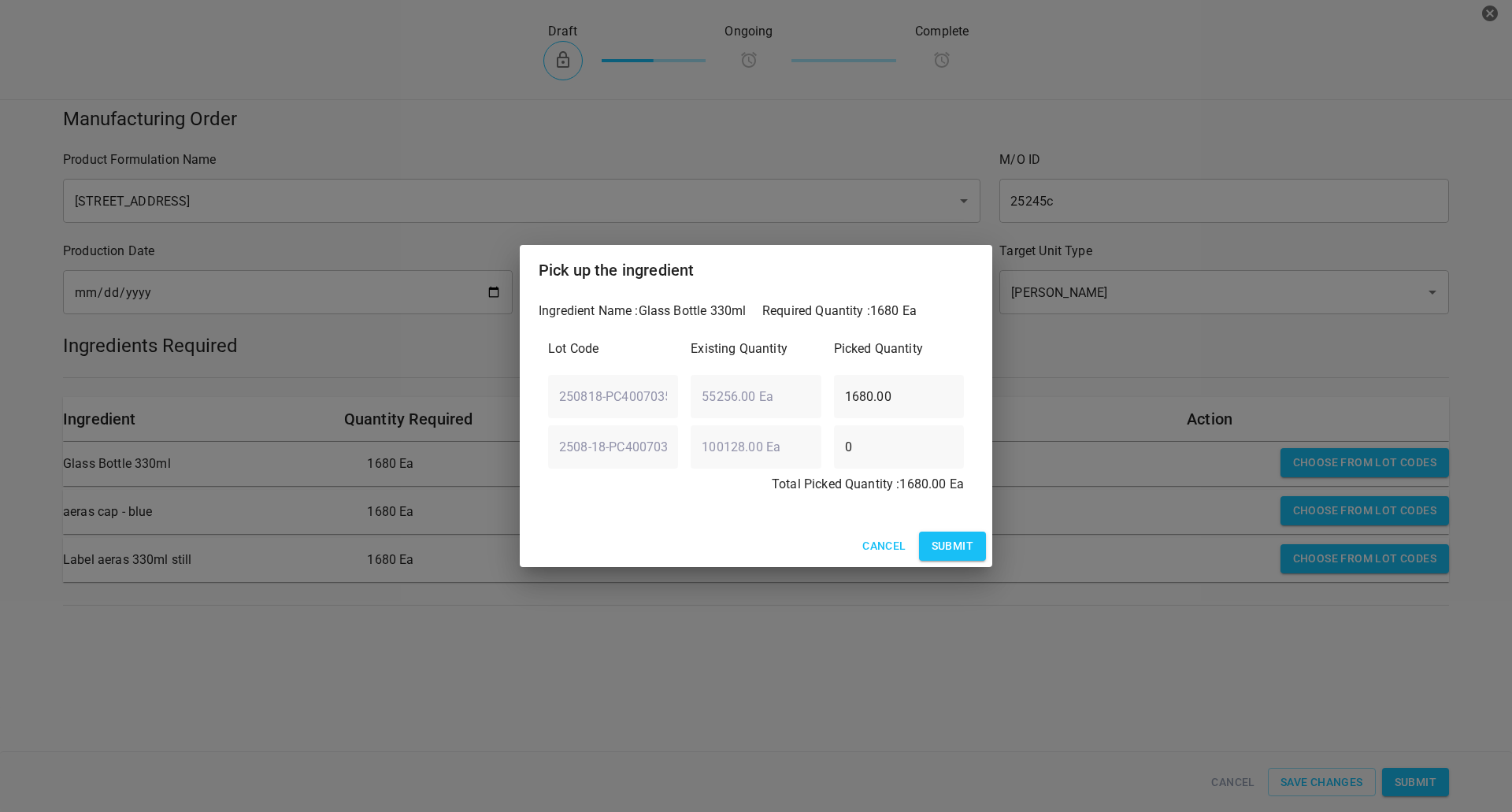
click at [954, 556] on span "Submit" at bounding box center [952, 546] width 42 height 20
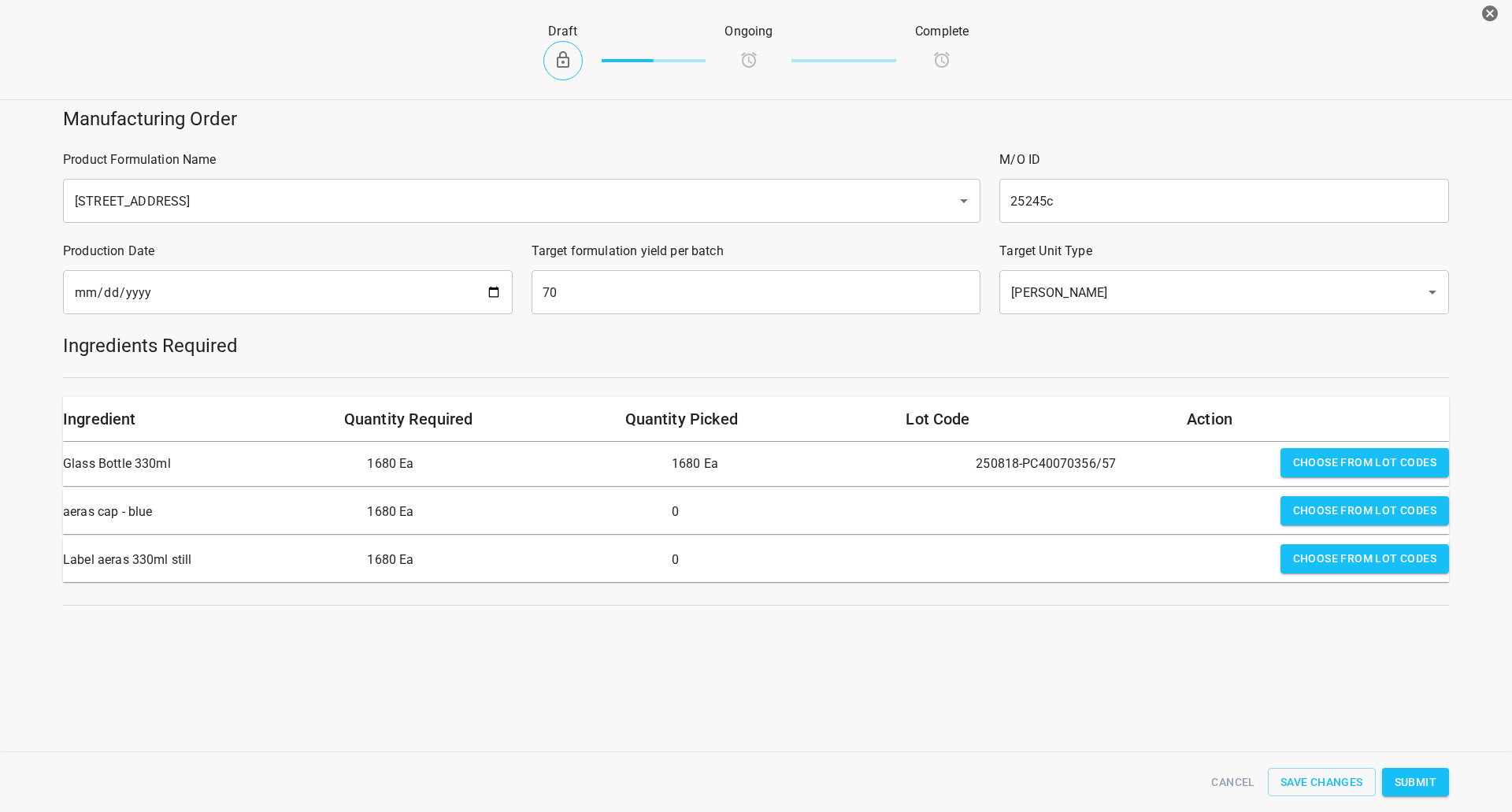
click at [1371, 511] on span "Choose from lot codes" at bounding box center [1365, 511] width 143 height 20
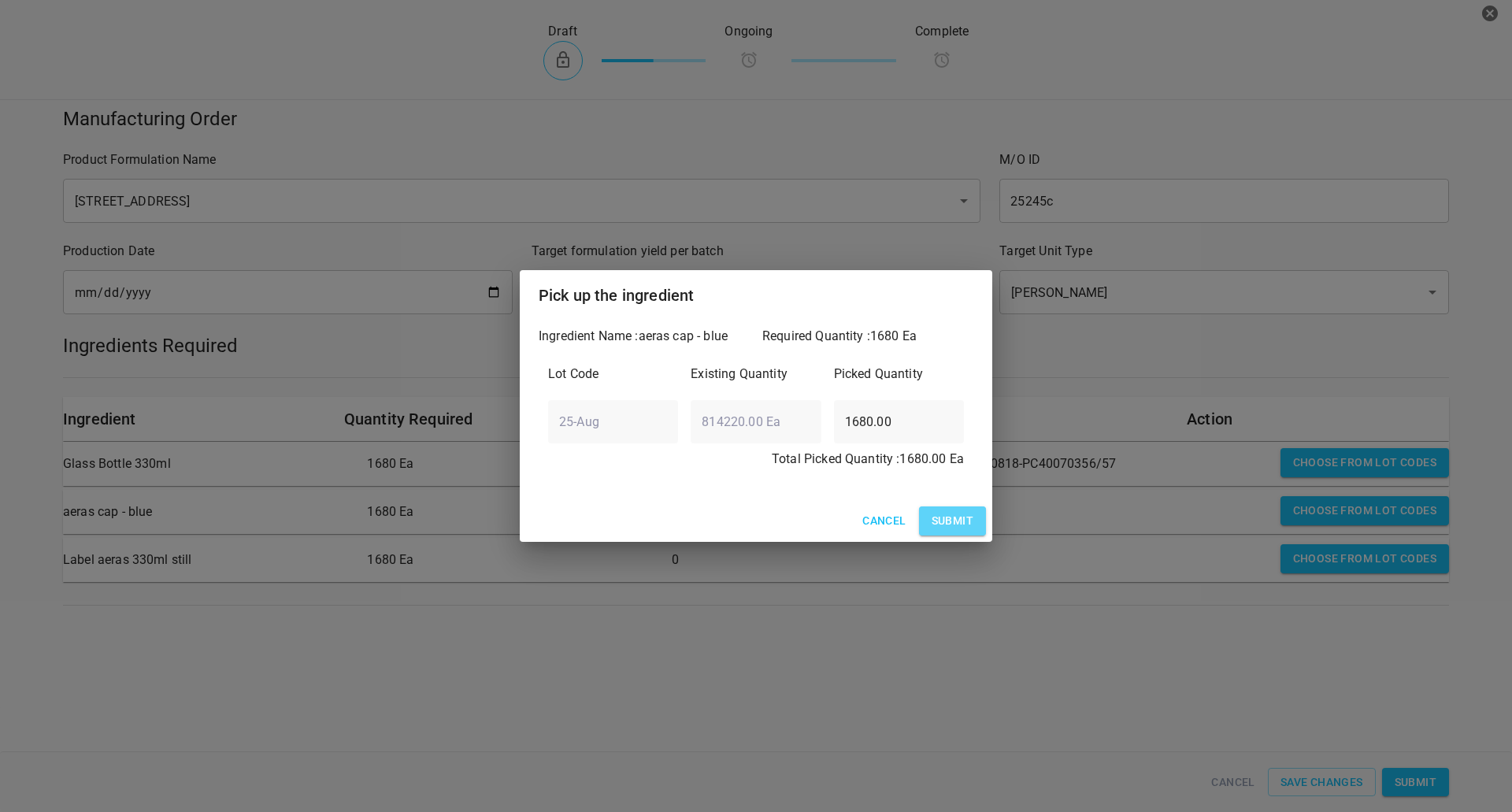
click at [949, 526] on span "Submit" at bounding box center [952, 521] width 42 height 20
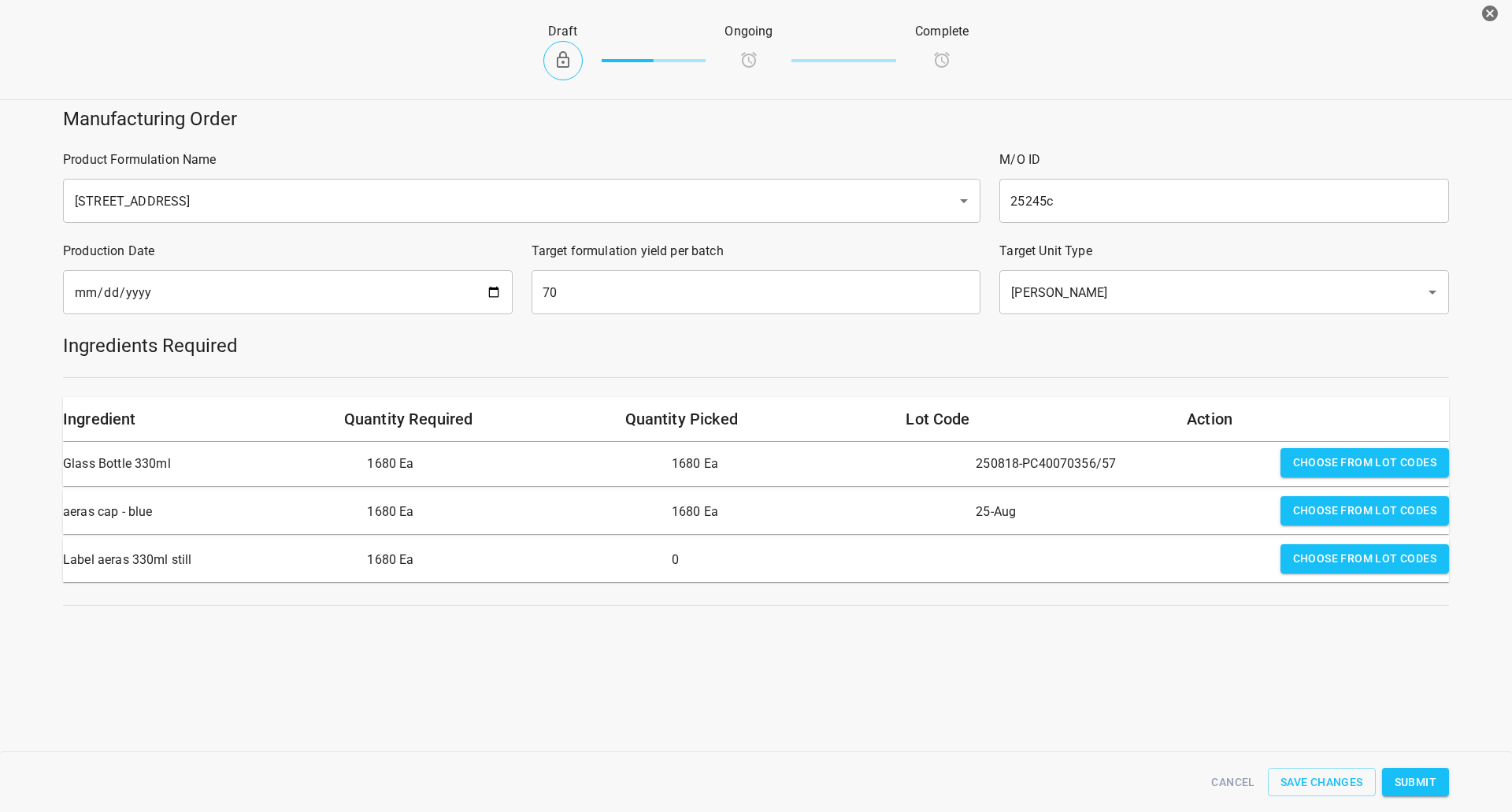
drag, startPoint x: 1344, startPoint y: 565, endPoint x: 1207, endPoint y: 577, distance: 137.5
click at [1326, 565] on span "Choose from lot codes" at bounding box center [1365, 558] width 143 height 20
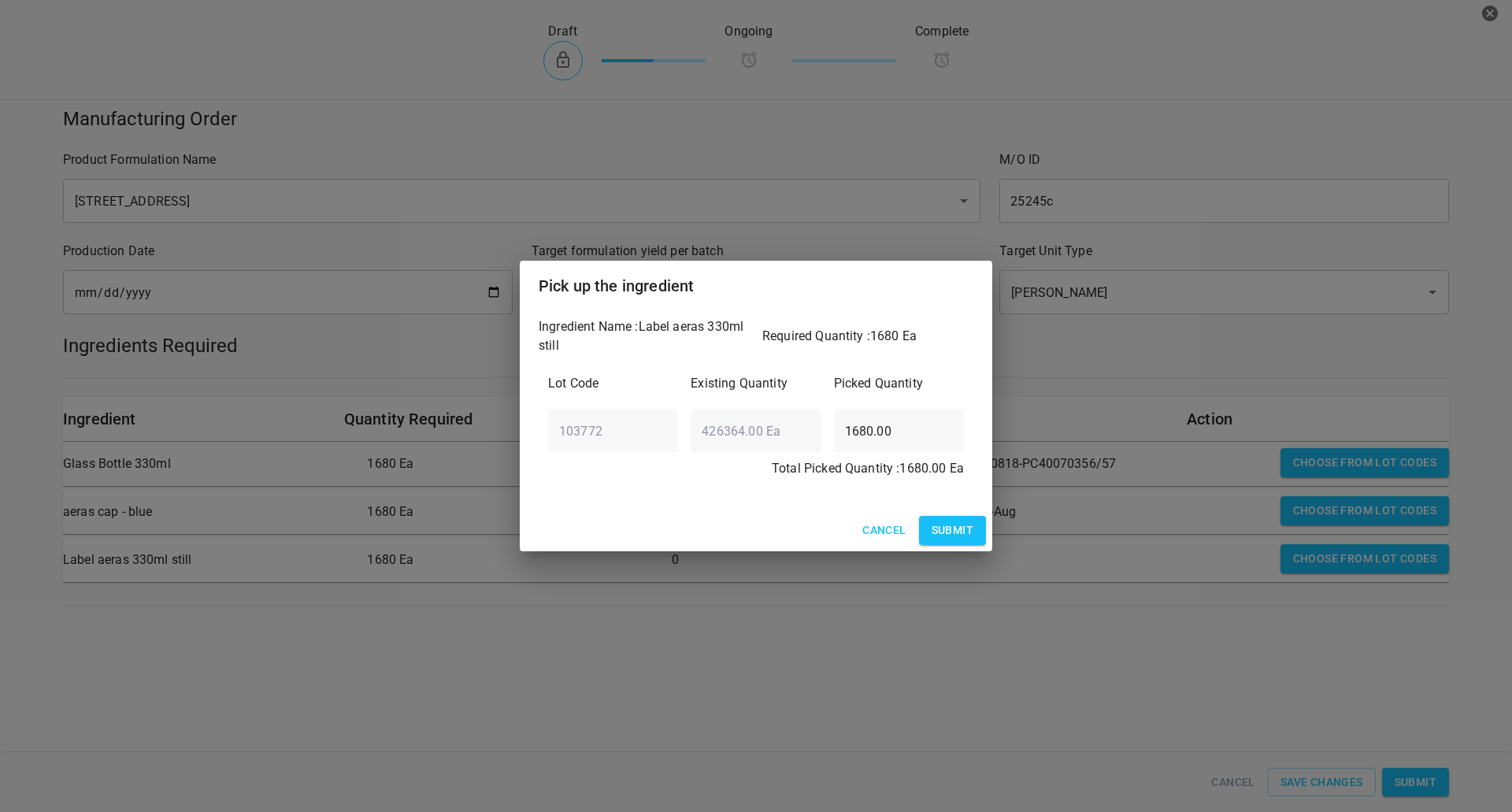
click at [938, 543] on button "Submit" at bounding box center [952, 530] width 67 height 29
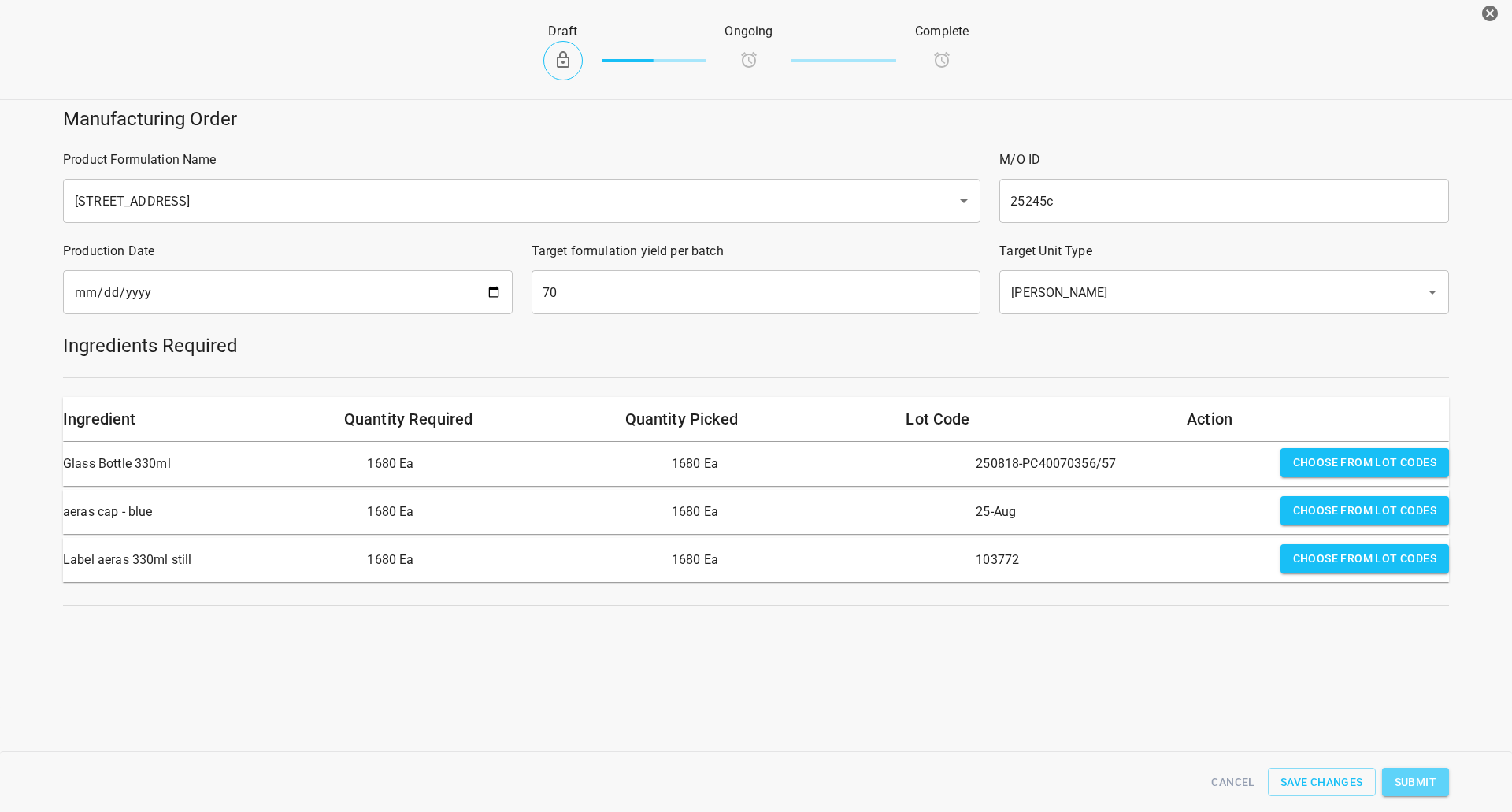
click at [1423, 794] on button "Submit" at bounding box center [1415, 782] width 67 height 29
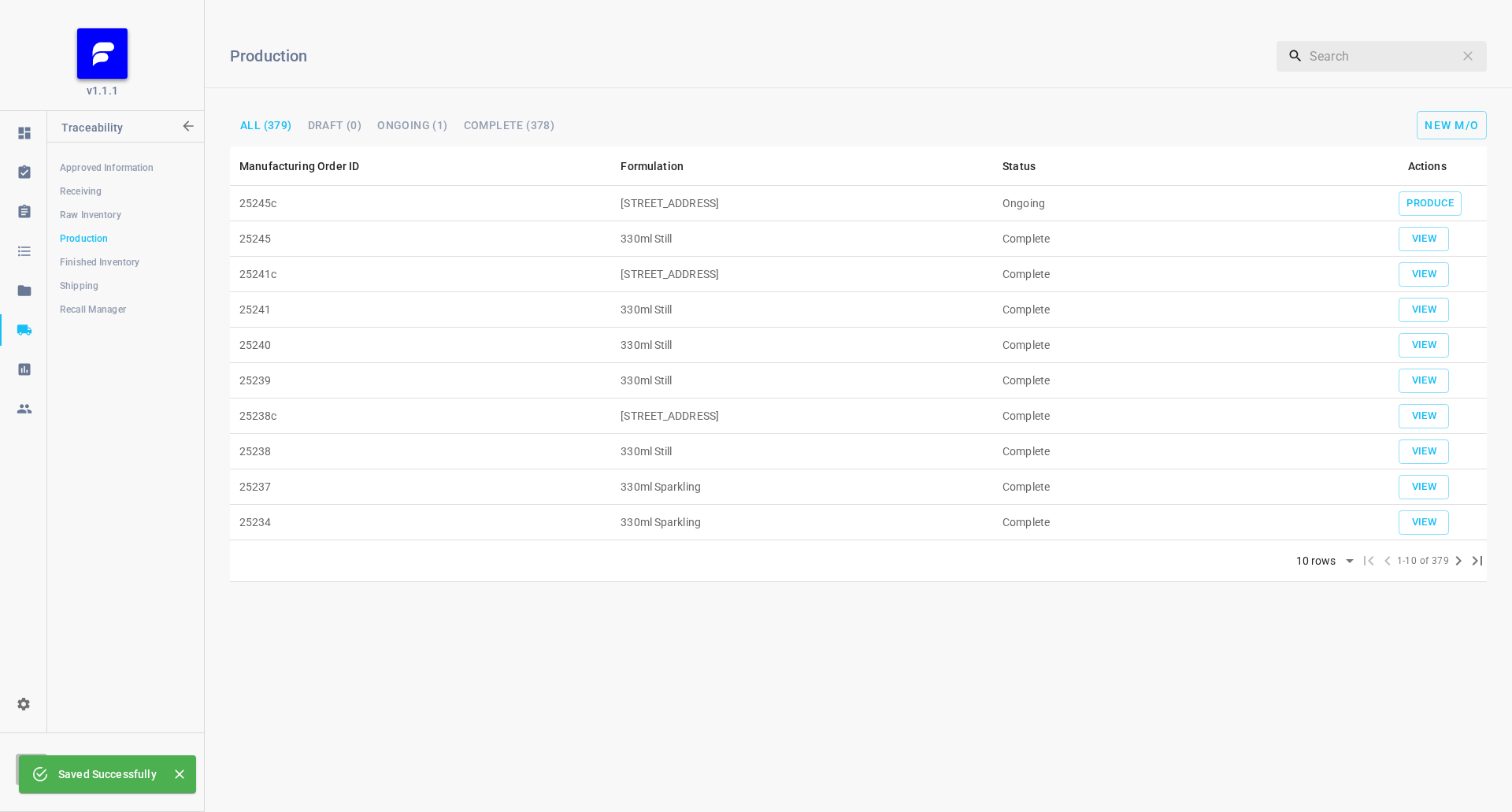
click at [1466, 193] on td "Produce" at bounding box center [1426, 203] width 119 height 35
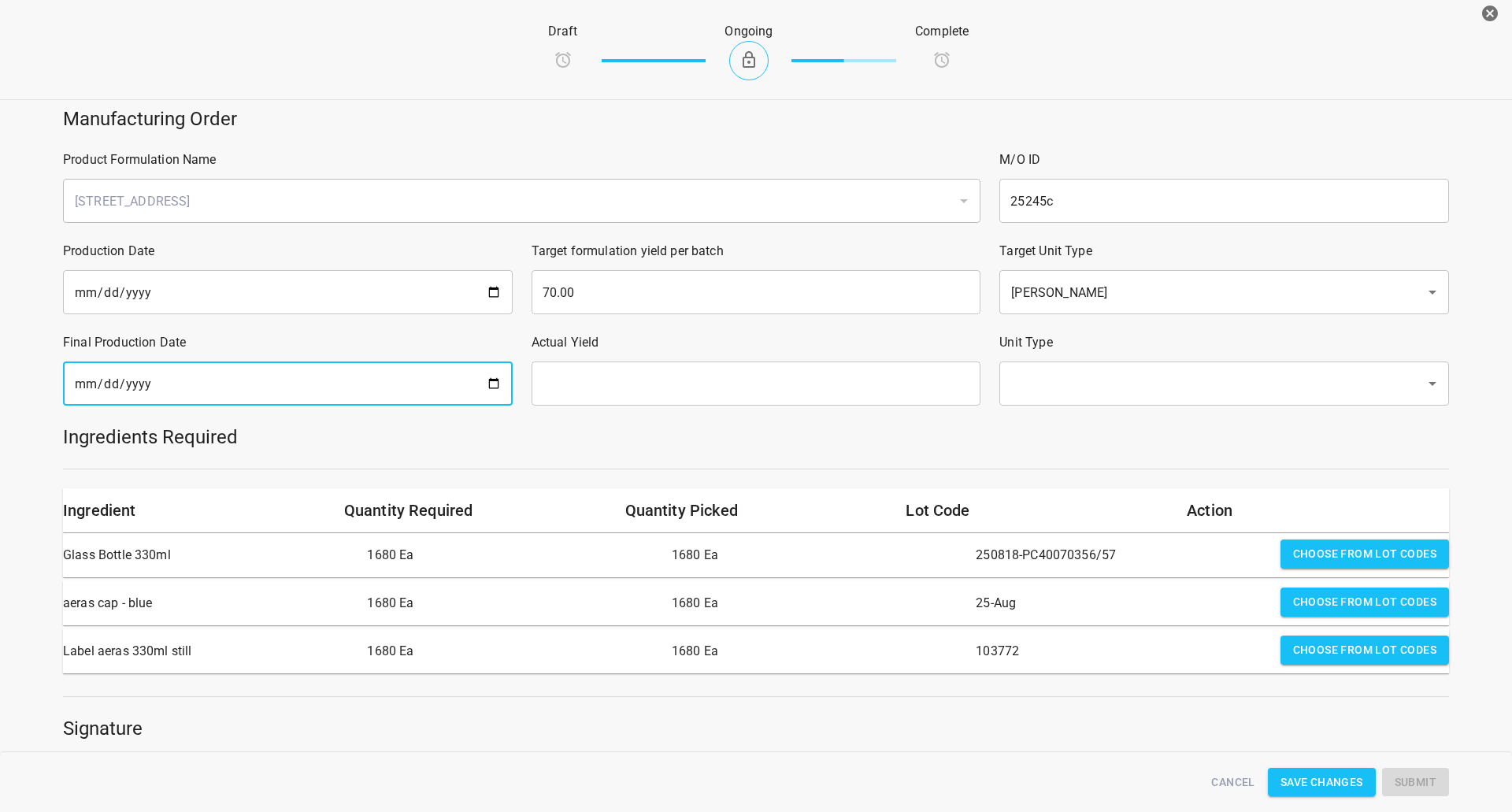
click at [291, 404] on input "date" at bounding box center [287, 384] width 450 height 44
click at [480, 387] on input "date" at bounding box center [287, 384] width 450 height 44
click at [481, 387] on input "date" at bounding box center [287, 384] width 450 height 44
click at [488, 387] on input "date" at bounding box center [287, 384] width 450 height 44
type input "[DATE]"
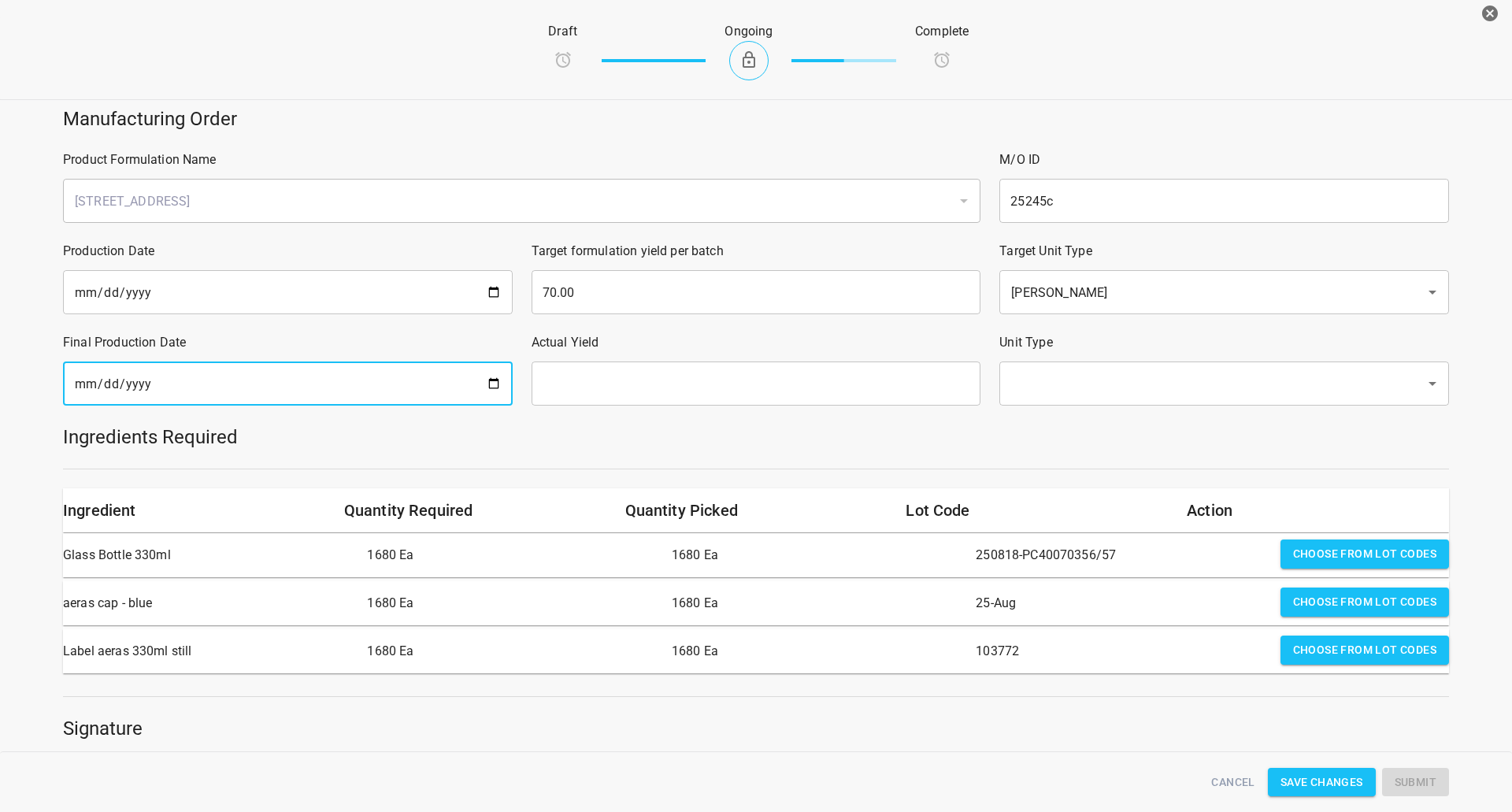
click at [750, 402] on input "text" at bounding box center [756, 384] width 450 height 44
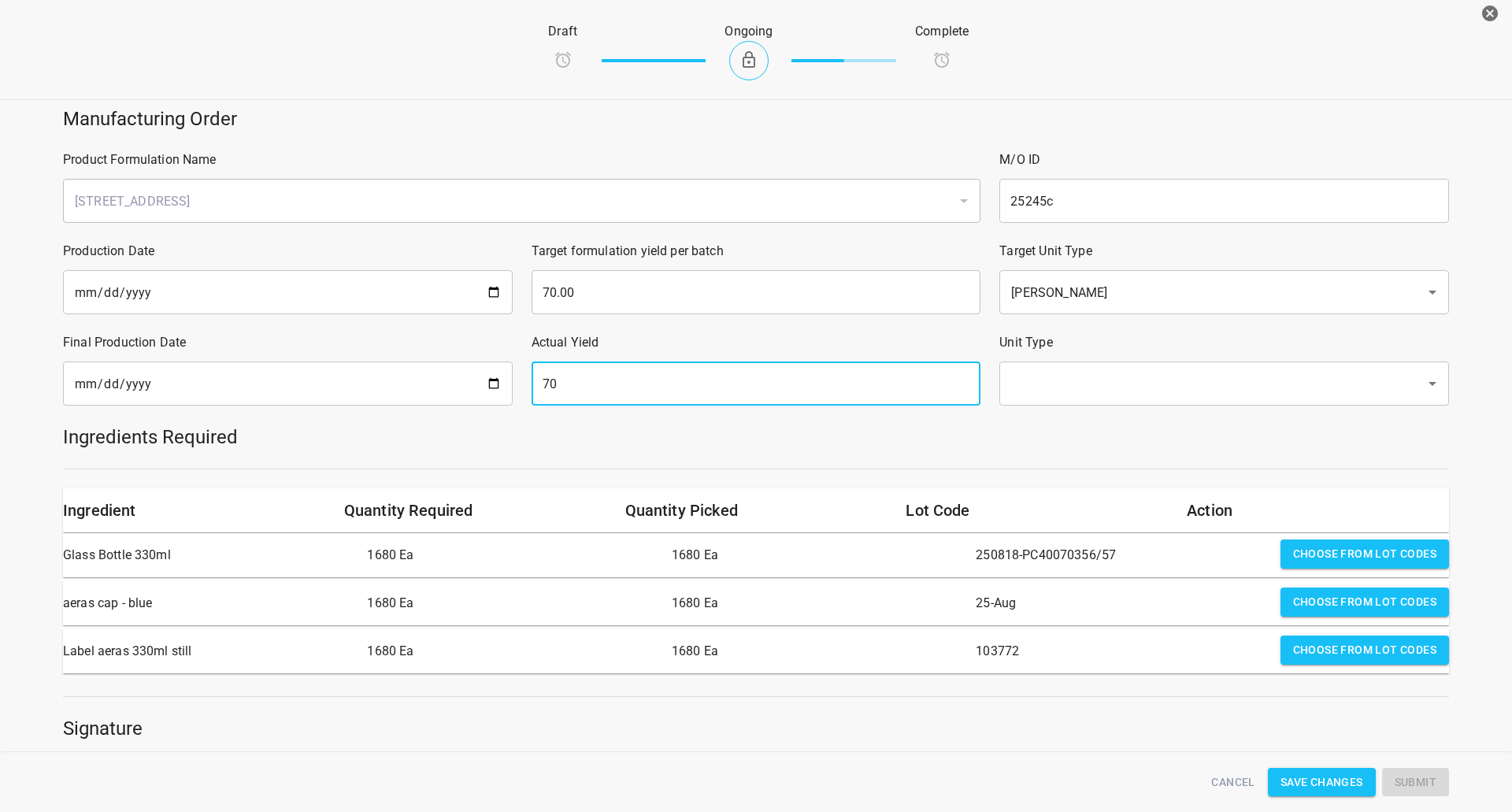
type input "70"
click at [1108, 393] on input "text" at bounding box center [1202, 383] width 391 height 30
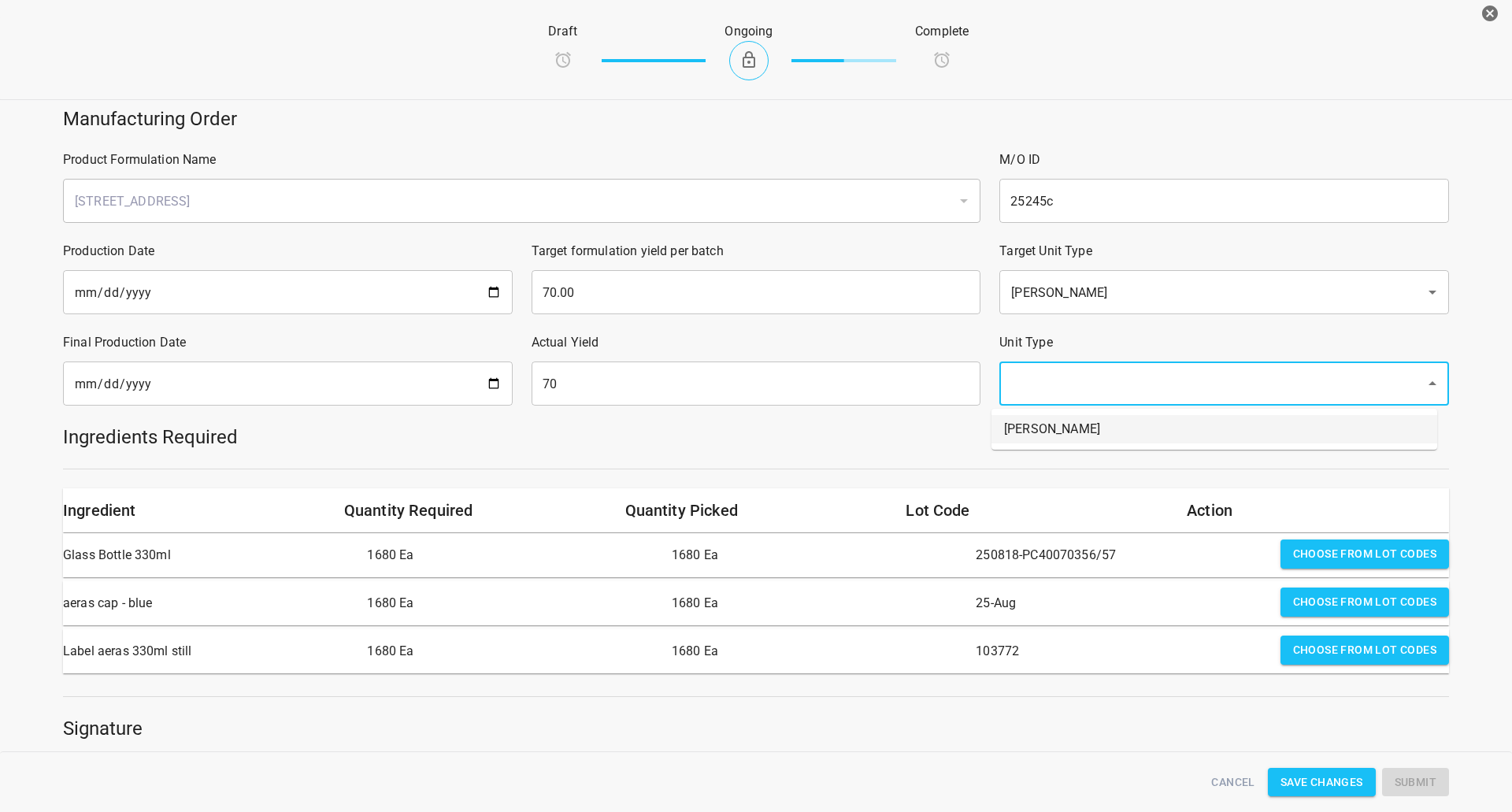
click at [1087, 427] on li "Eaches" at bounding box center [1214, 429] width 446 height 28
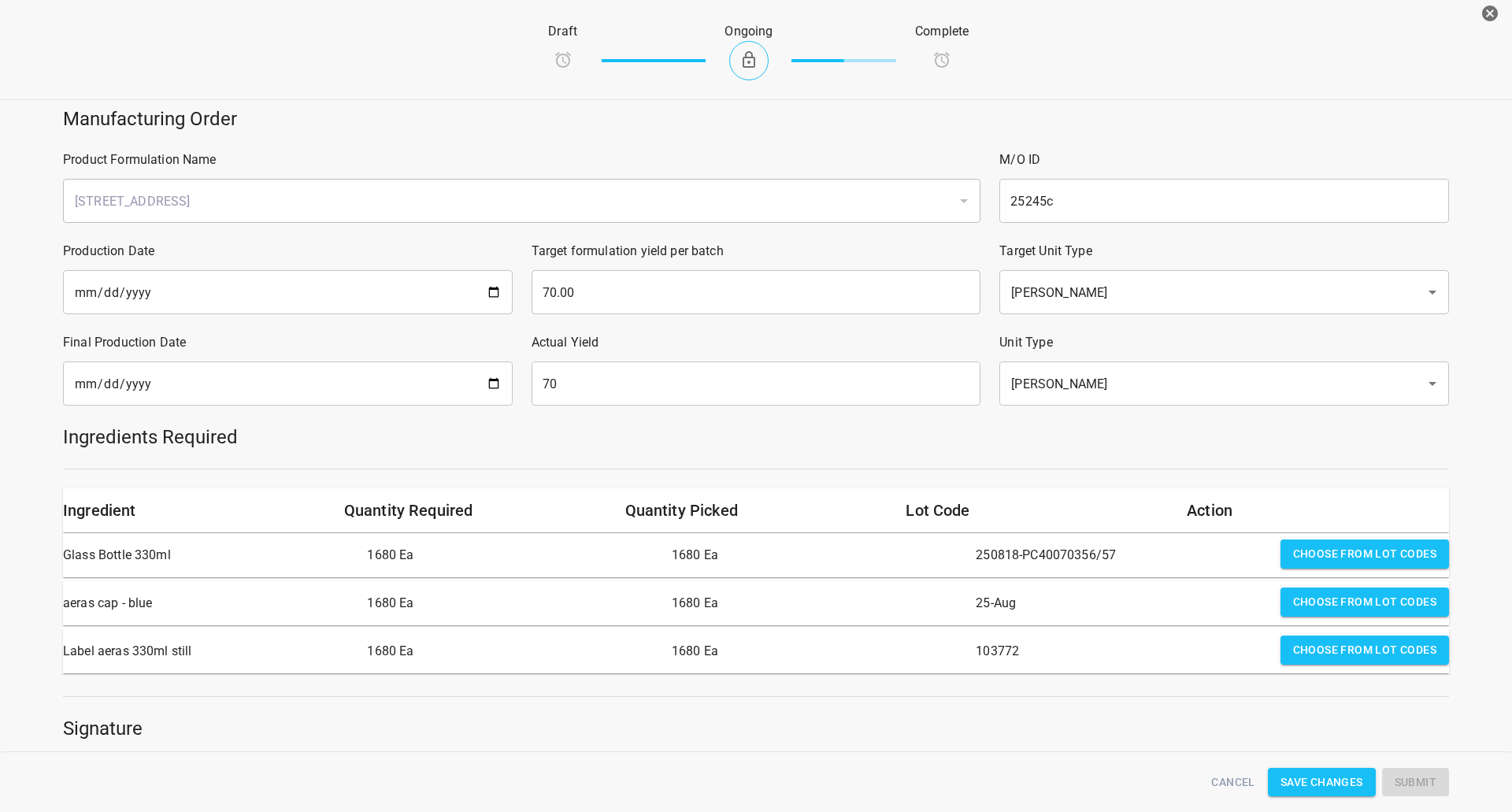
click at [1112, 447] on h5 "Ingredients Required" at bounding box center [755, 436] width 1386 height 26
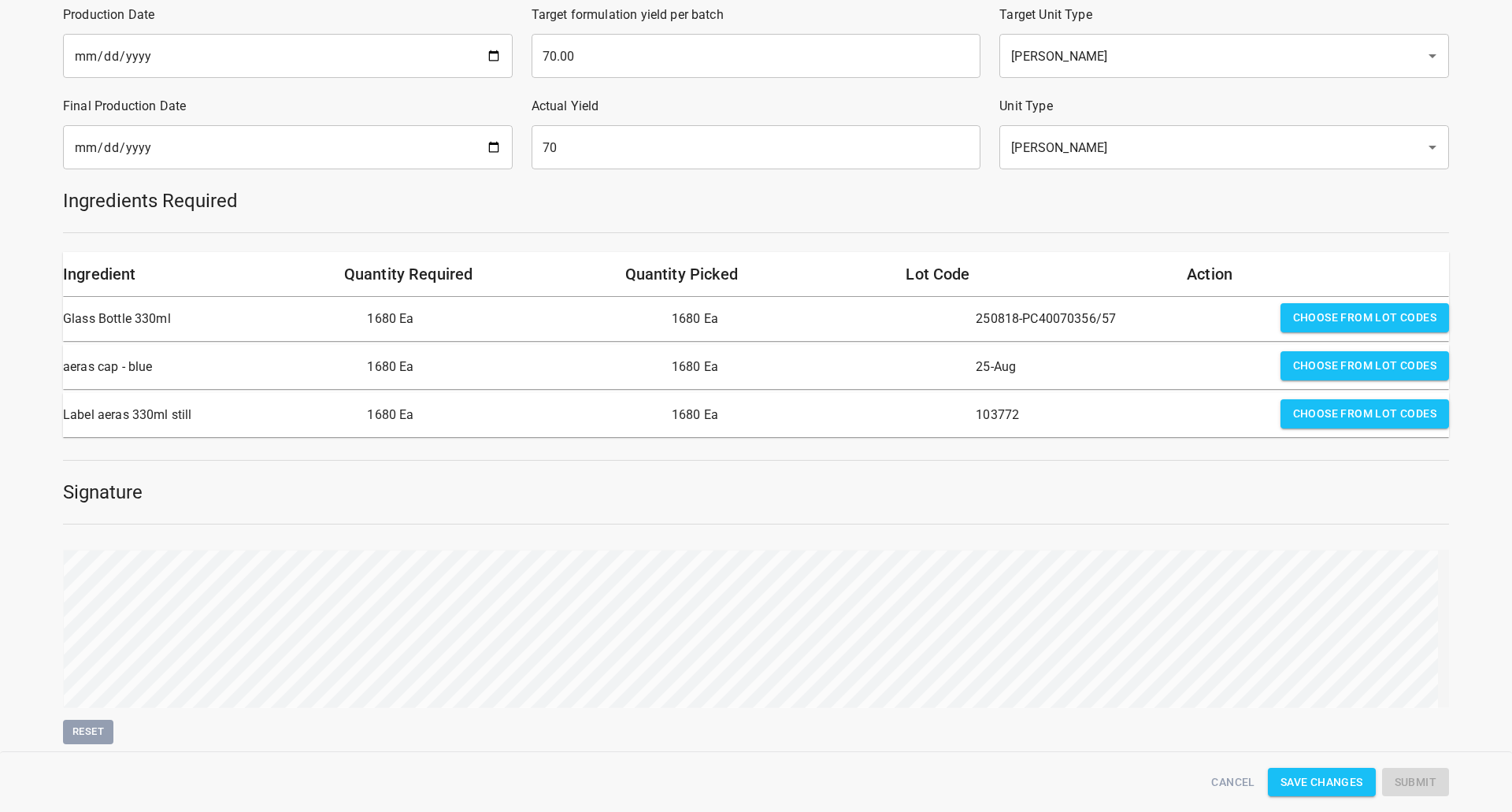
click at [1440, 620] on div "Reset" at bounding box center [756, 646] width 1405 height 213
drag, startPoint x: 1415, startPoint y: 775, endPoint x: 1406, endPoint y: 772, distance: 9.5
click at [1414, 775] on span "Submit" at bounding box center [1415, 782] width 42 height 20
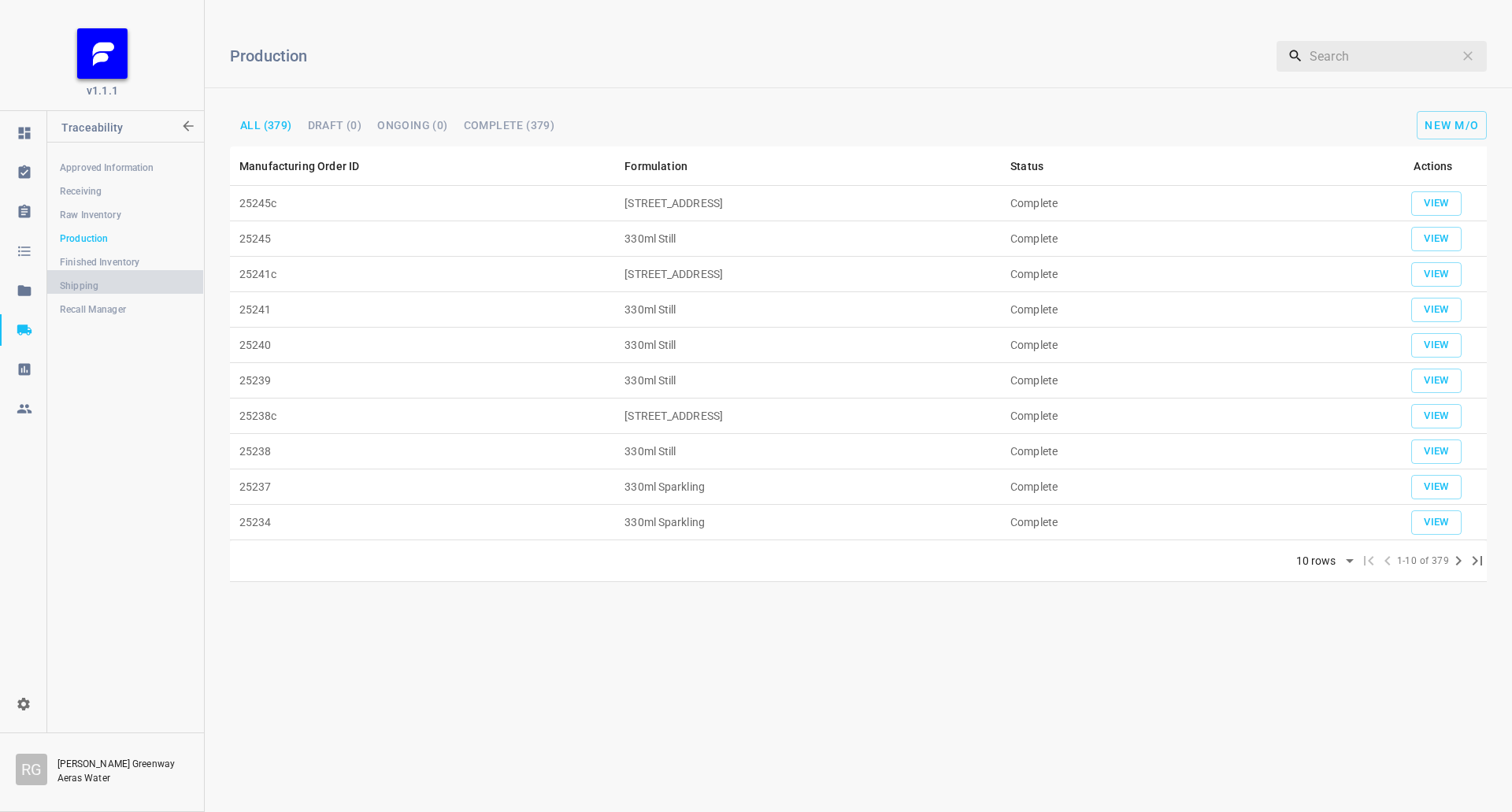
click at [102, 278] on span "Shipping" at bounding box center [125, 286] width 131 height 16
